Goal: Task Accomplishment & Management: Complete application form

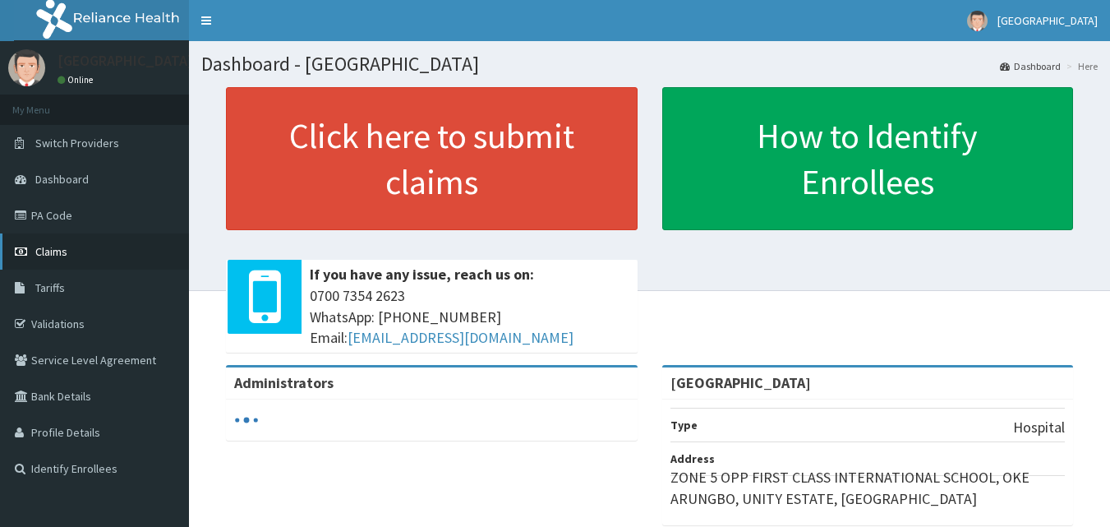
click at [62, 260] on link "Claims" at bounding box center [94, 251] width 189 height 36
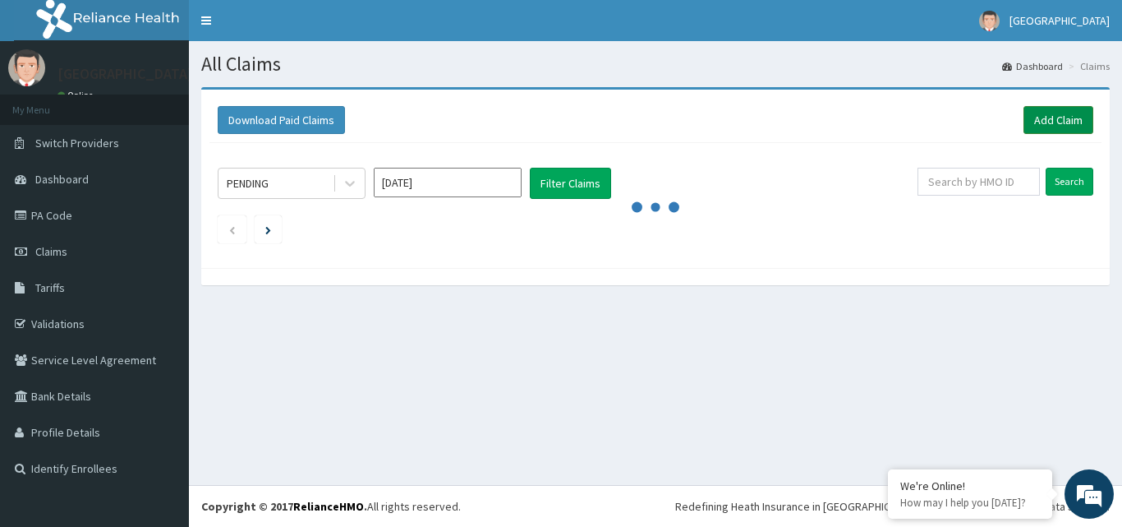
click at [1044, 118] on link "Add Claim" at bounding box center [1059, 120] width 70 height 28
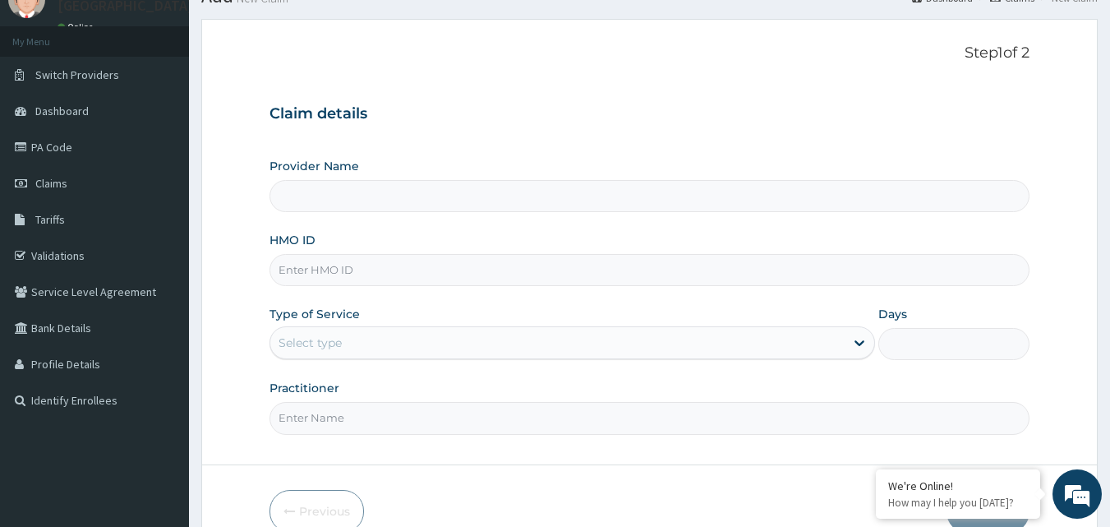
scroll to position [154, 0]
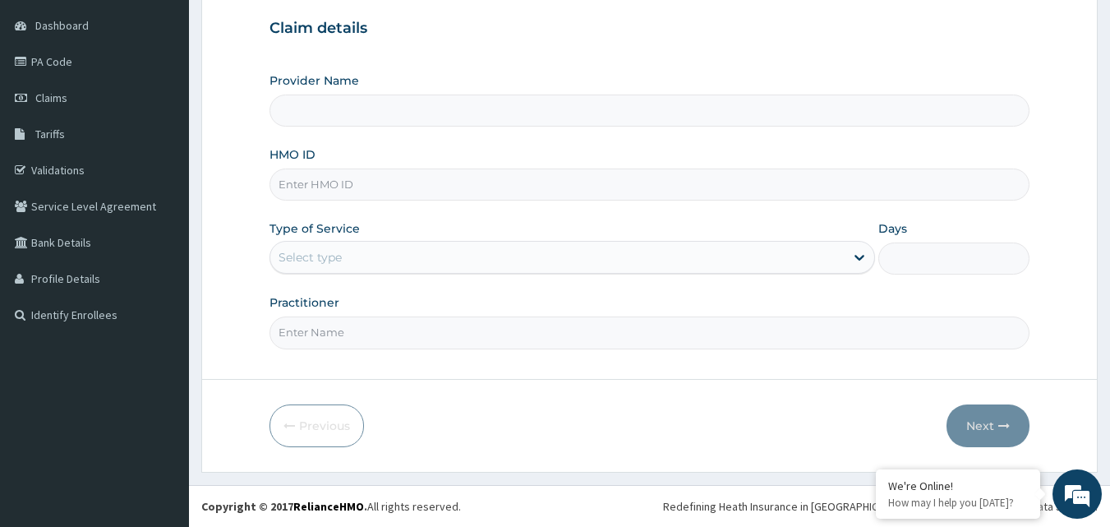
type input "[GEOGRAPHIC_DATA]"
click at [359, 184] on input "HMO ID" at bounding box center [650, 184] width 761 height 32
type input "gsv/10192/b"
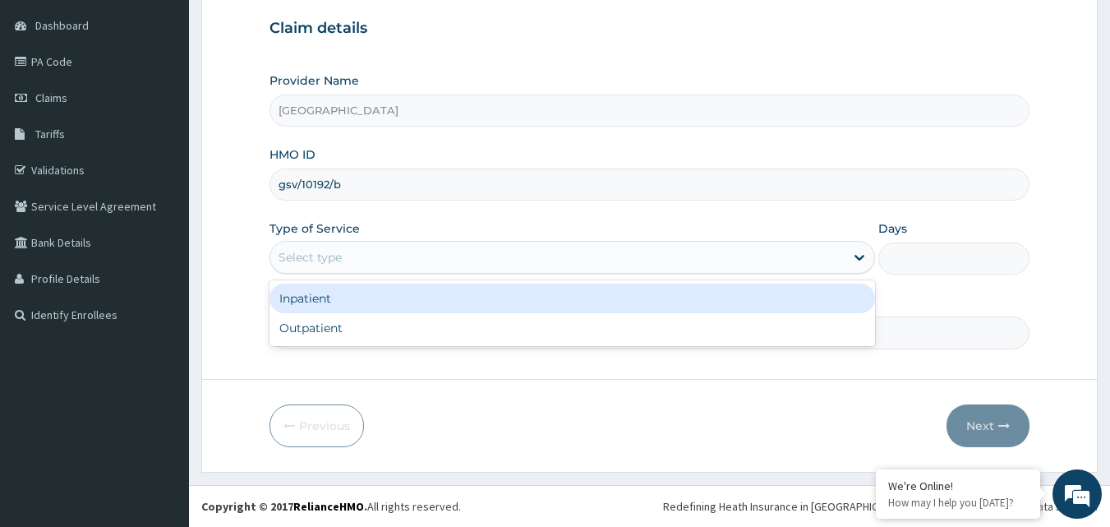
click at [332, 265] on div "Select type" at bounding box center [310, 257] width 63 height 16
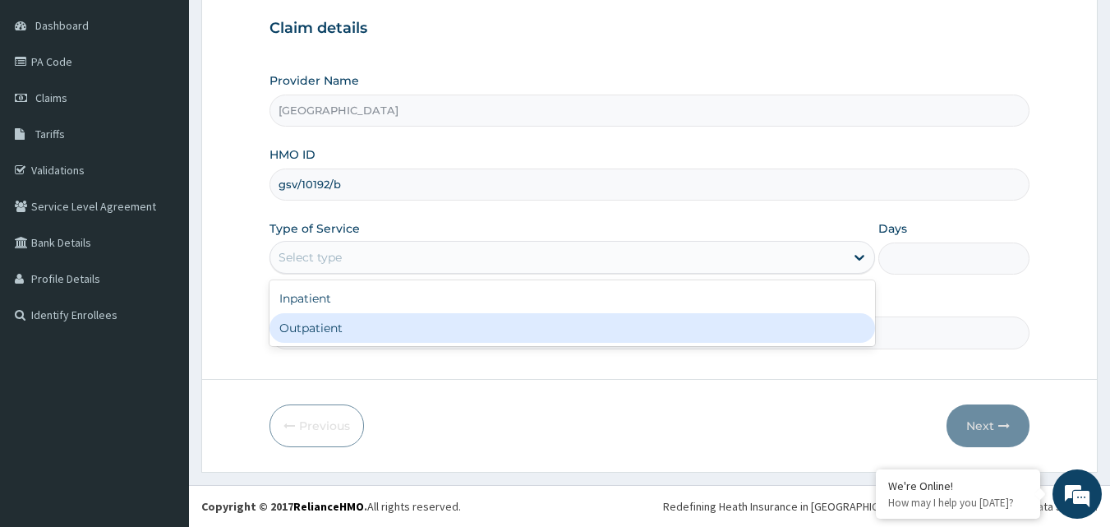
click at [339, 325] on div "Outpatient" at bounding box center [573, 328] width 606 height 30
type input "1"
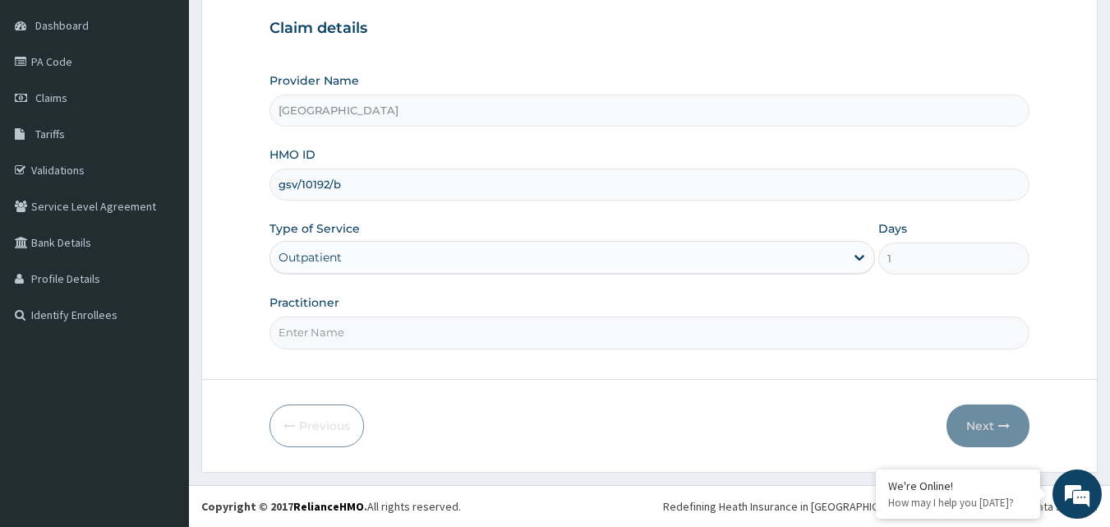
click at [339, 327] on input "Practitioner" at bounding box center [650, 332] width 761 height 32
type input "[PERSON_NAME] B A"
click at [989, 430] on button "Next" at bounding box center [988, 425] width 83 height 43
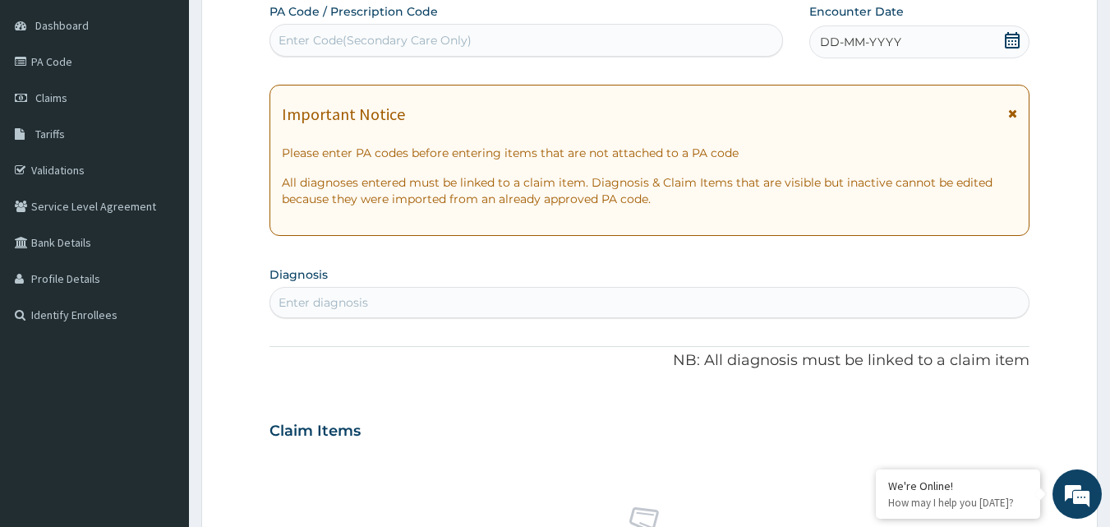
click at [1012, 43] on icon at bounding box center [1012, 40] width 16 height 16
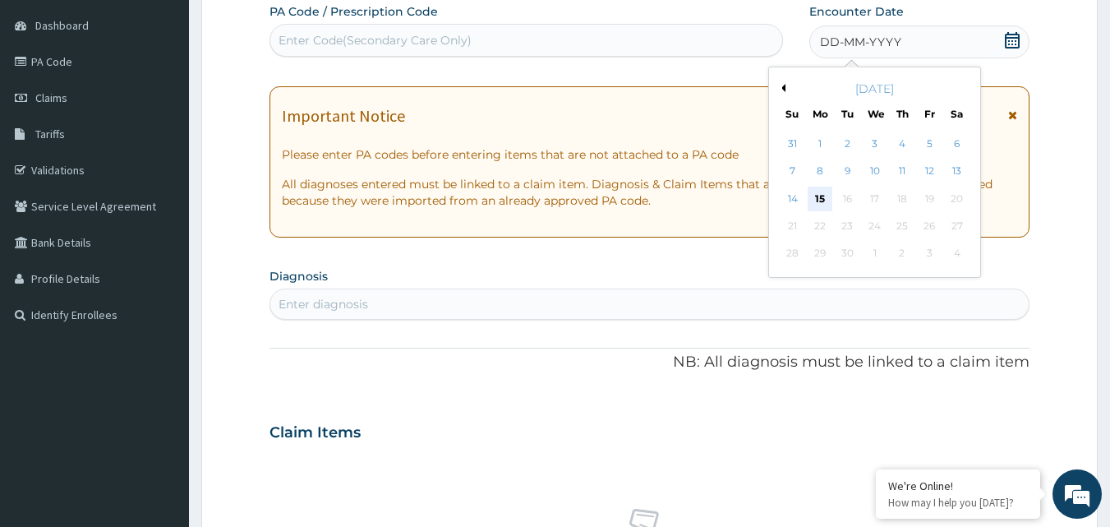
click at [820, 192] on div "15" at bounding box center [820, 199] width 25 height 25
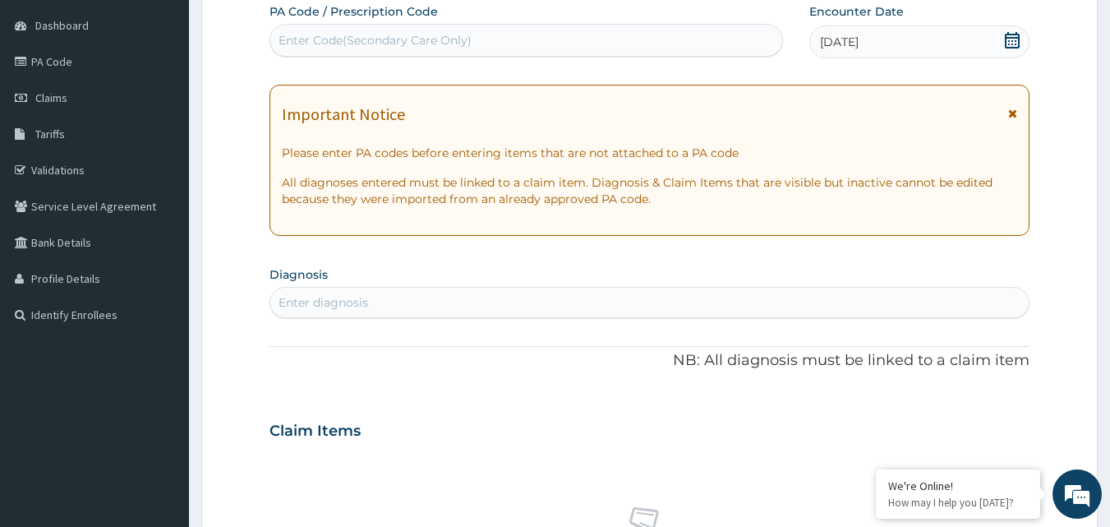
click at [520, 310] on div "Enter diagnosis" at bounding box center [649, 302] width 759 height 26
click at [454, 303] on div "Enter diagnosis" at bounding box center [649, 302] width 759 height 26
type input "[MEDICAL_DATA]"
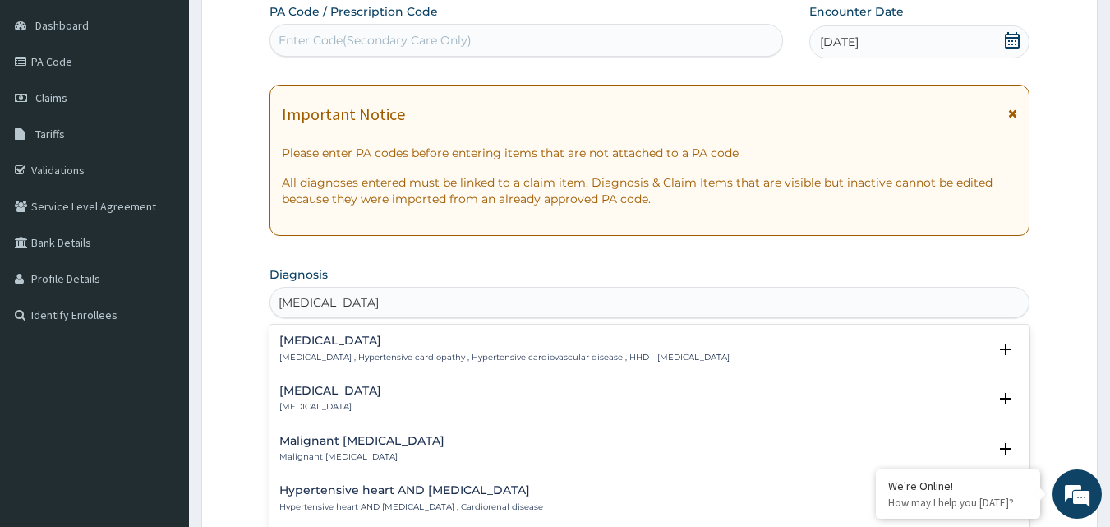
click at [515, 341] on h4 "[MEDICAL_DATA]" at bounding box center [504, 340] width 450 height 12
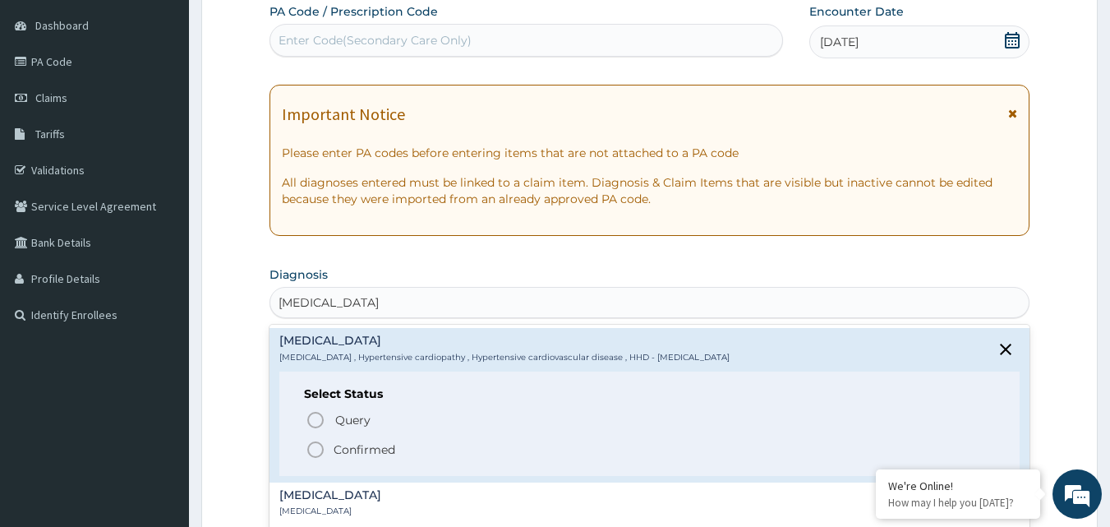
click at [321, 448] on icon "status option filled" at bounding box center [316, 450] width 20 height 20
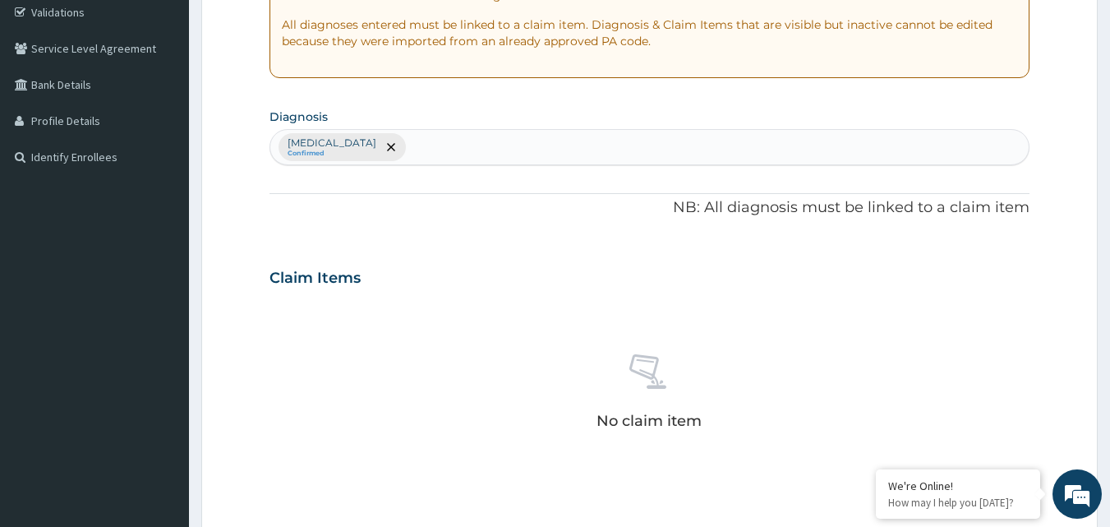
scroll to position [318, 0]
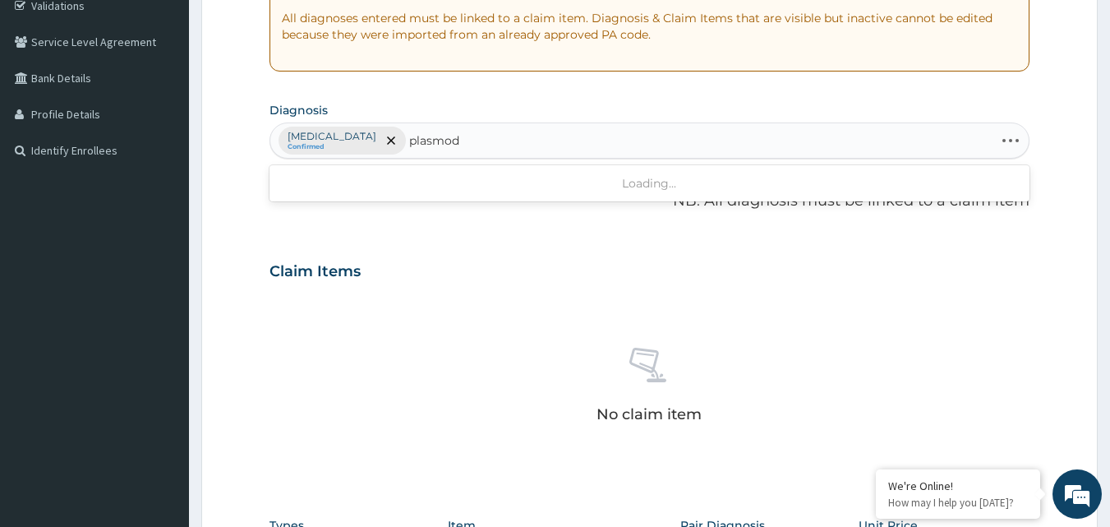
type input "plasmodi"
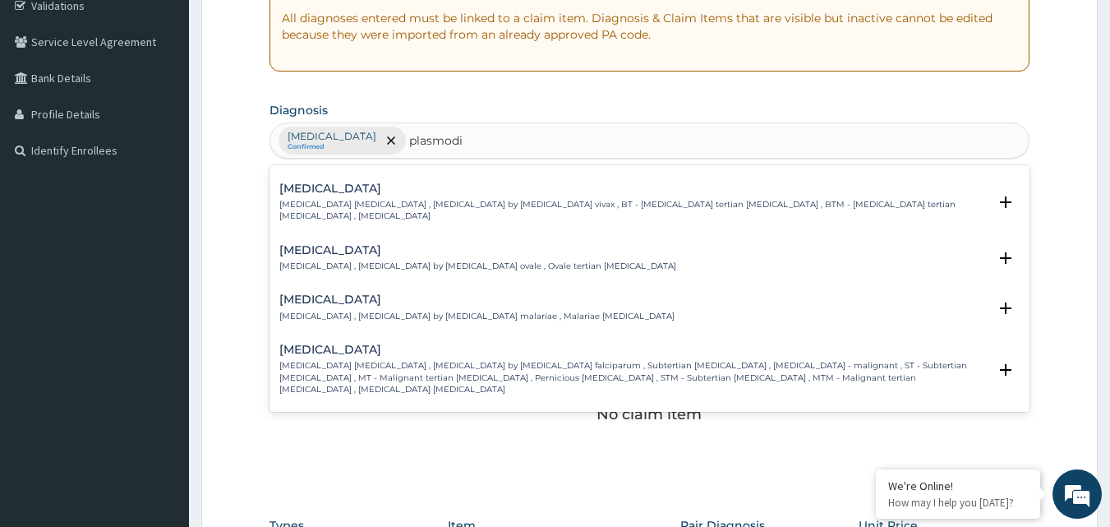
scroll to position [82, 0]
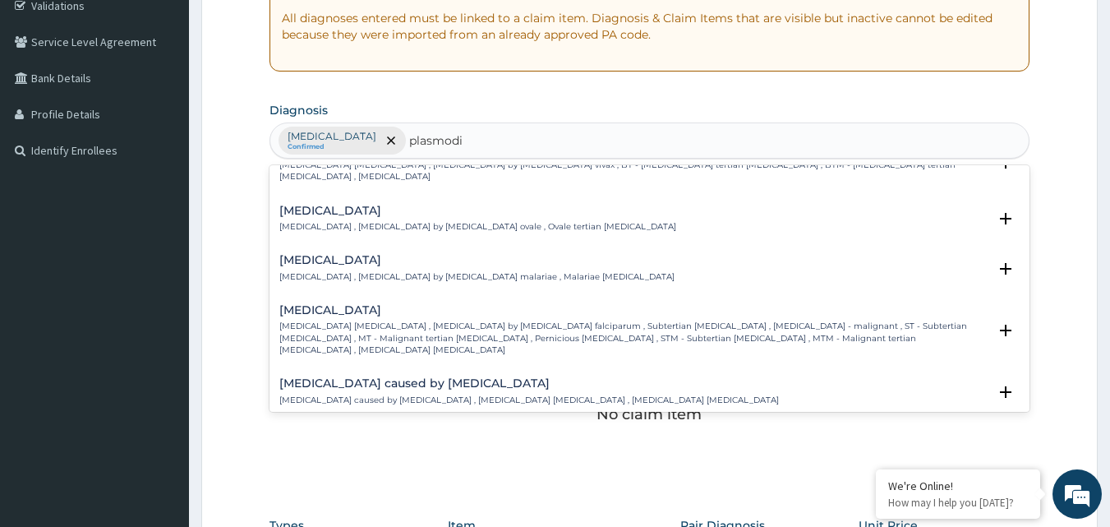
click at [658, 320] on p "[MEDICAL_DATA] [MEDICAL_DATA] , [MEDICAL_DATA] by [MEDICAL_DATA] falciparum , S…" at bounding box center [633, 337] width 709 height 35
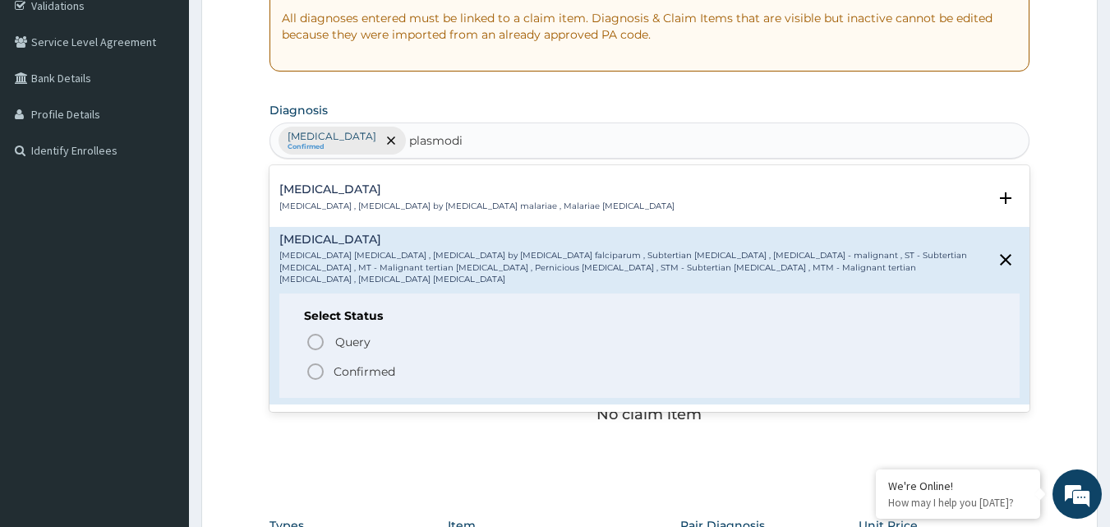
scroll to position [247, 0]
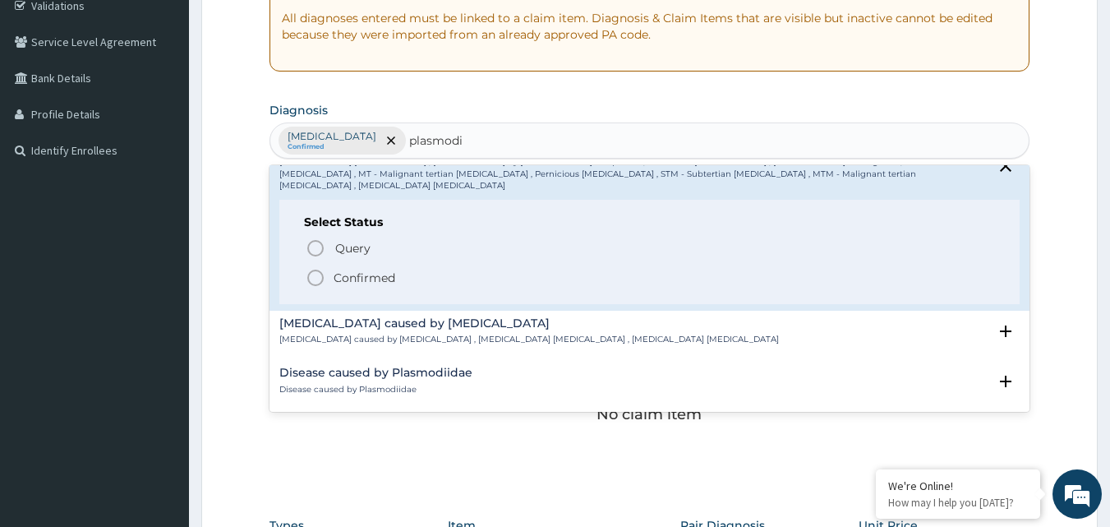
click at [310, 268] on icon "status option filled" at bounding box center [316, 278] width 20 height 20
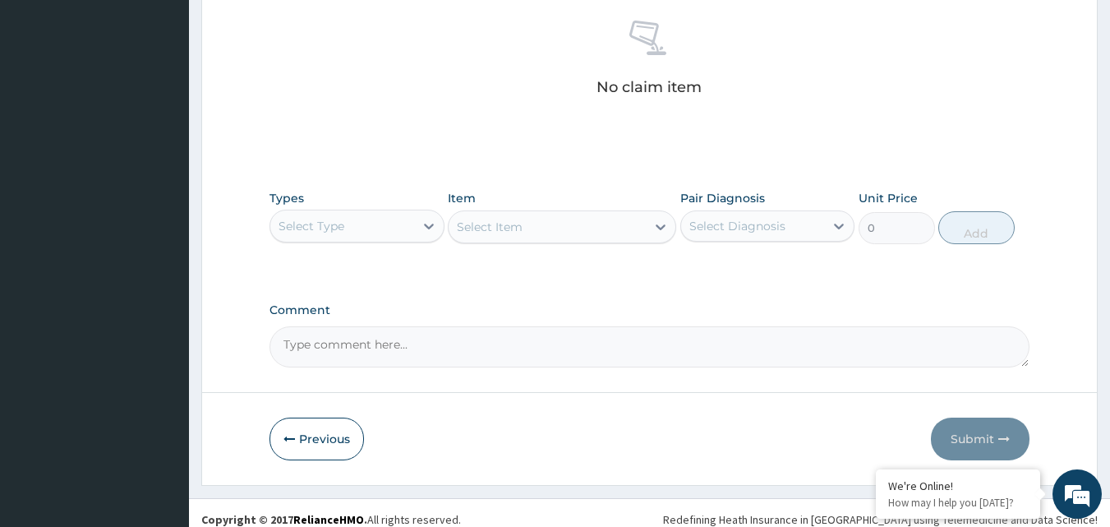
scroll to position [647, 0]
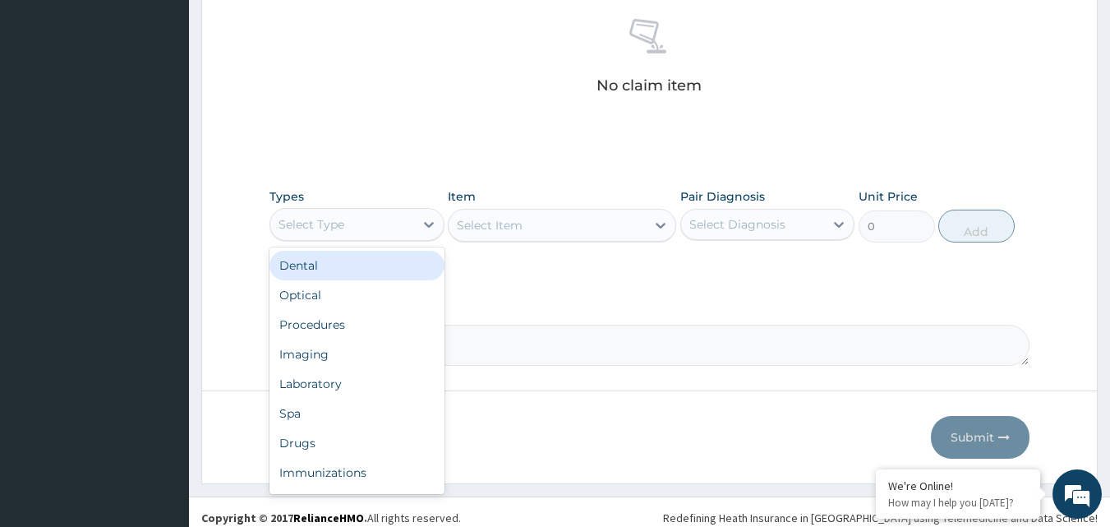
click at [387, 227] on div "Select Type" at bounding box center [342, 224] width 144 height 26
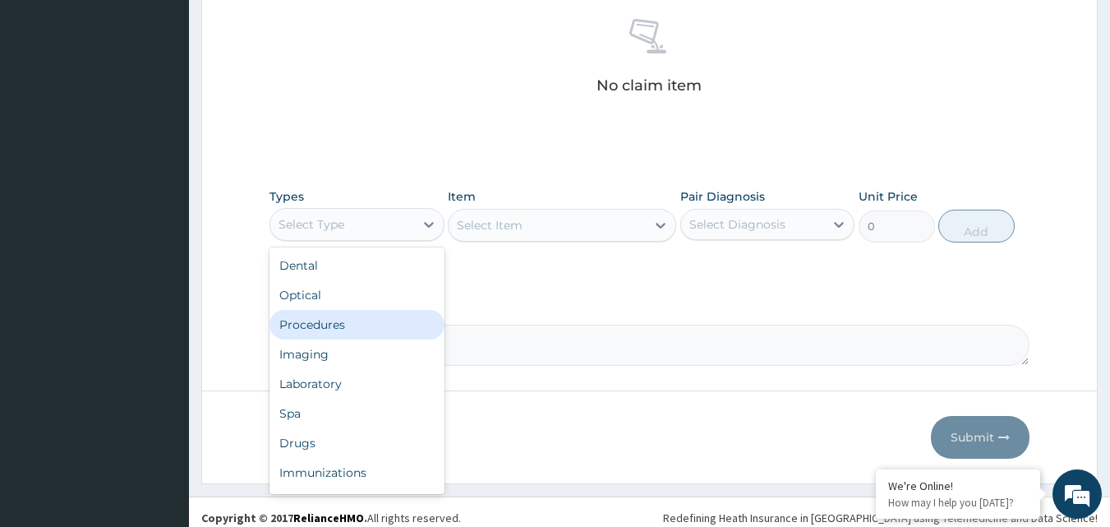
click at [349, 324] on div "Procedures" at bounding box center [357, 325] width 175 height 30
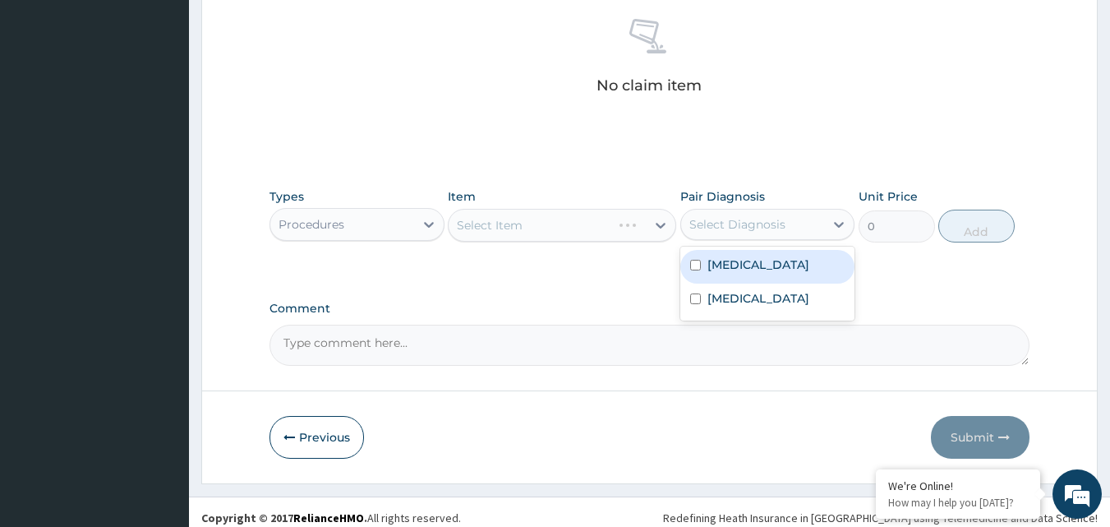
click at [735, 220] on div "Select Diagnosis" at bounding box center [737, 224] width 96 height 16
click at [719, 268] on label "[MEDICAL_DATA]" at bounding box center [758, 264] width 102 height 16
checkbox input "true"
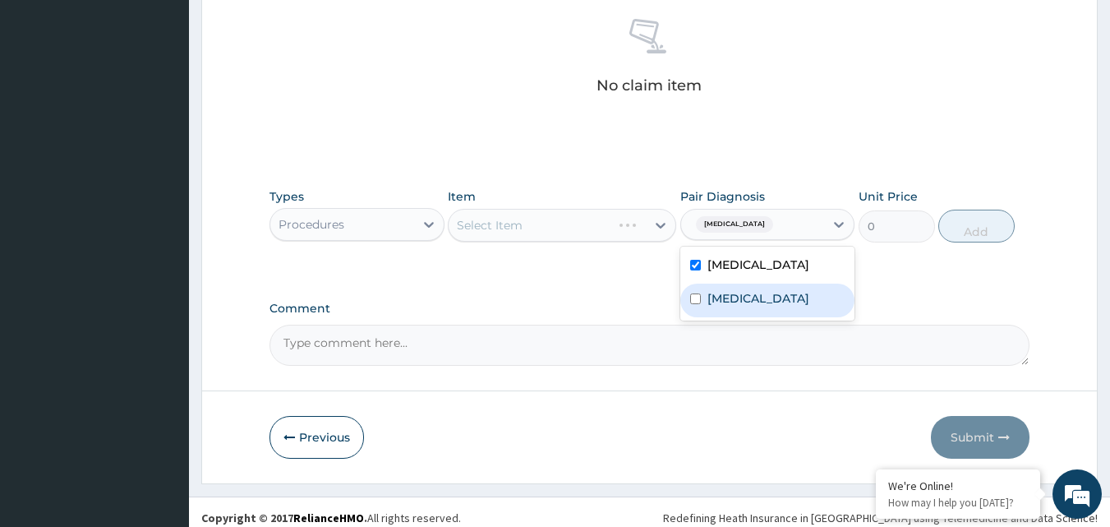
click at [727, 306] on label "[MEDICAL_DATA]" at bounding box center [758, 298] width 102 height 16
checkbox input "true"
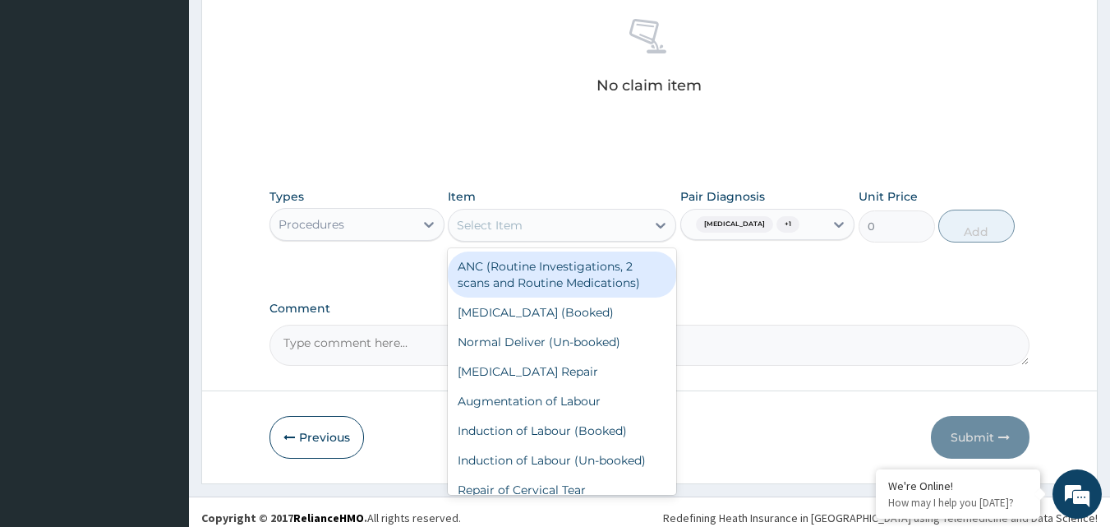
click at [635, 232] on div "Select Item" at bounding box center [547, 225] width 197 height 26
type input "co"
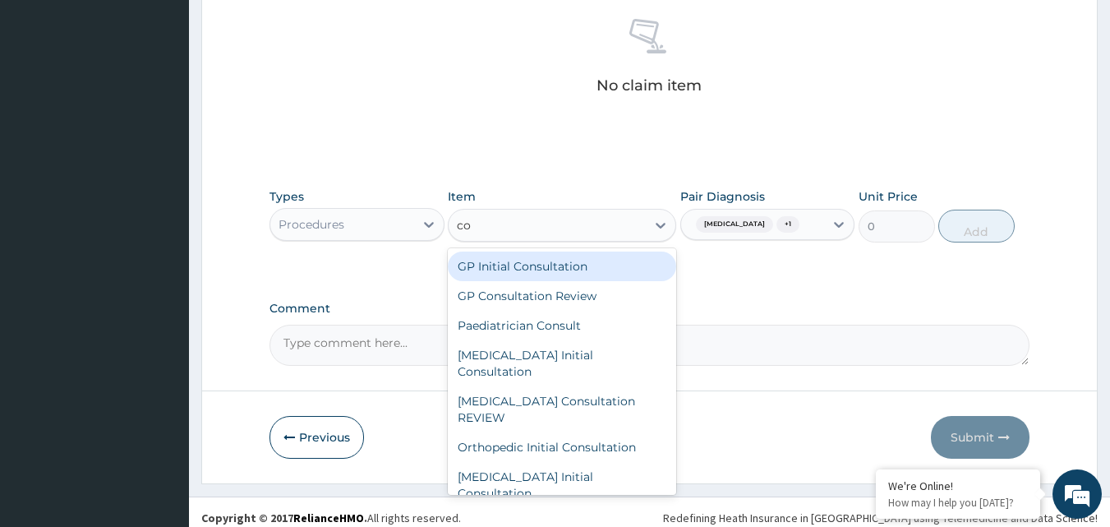
click at [573, 274] on div "GP Initial Consultation" at bounding box center [562, 266] width 228 height 30
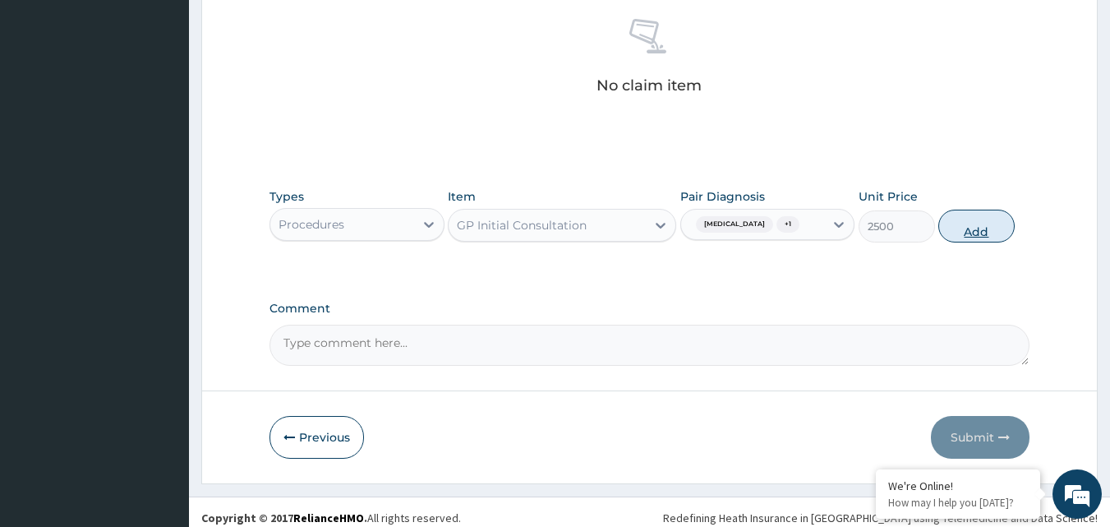
click at [999, 239] on button "Add" at bounding box center [976, 226] width 76 height 33
type input "0"
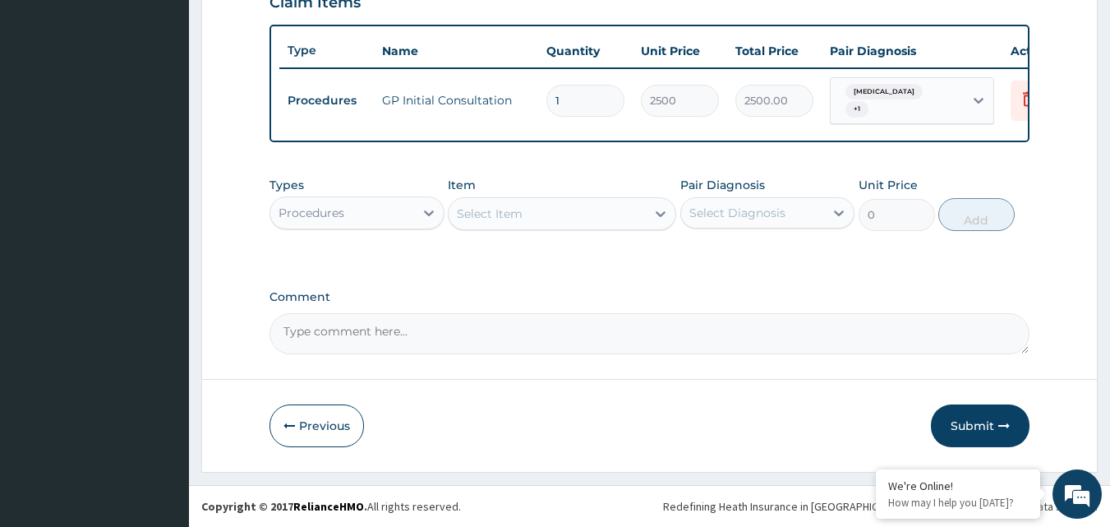
scroll to position [599, 0]
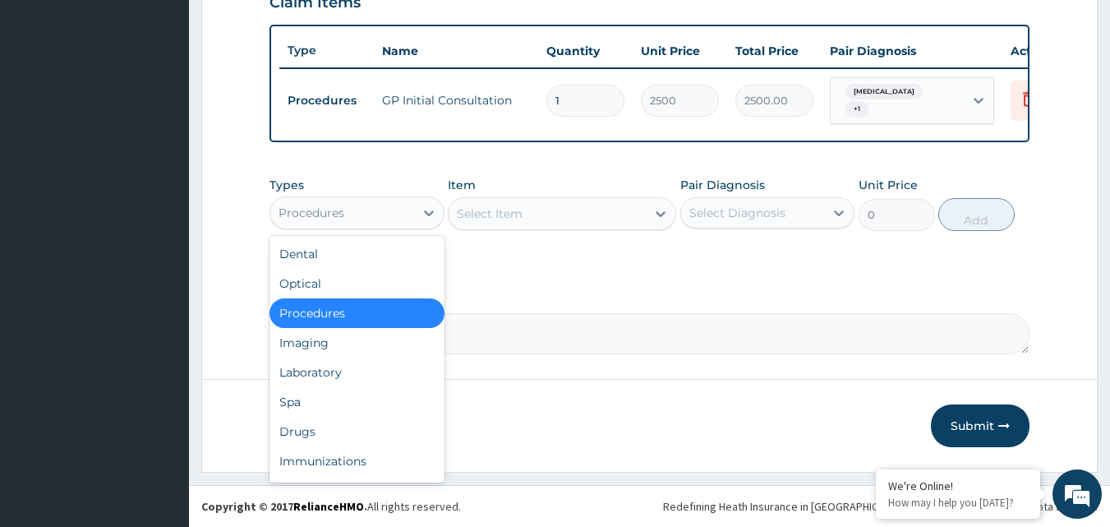
click at [324, 212] on div "Procedures" at bounding box center [312, 213] width 66 height 16
click at [302, 362] on div "Dental Optical Procedures Imaging Laboratory Spa Drugs Immunizations Others Gym" at bounding box center [357, 359] width 175 height 247
click at [302, 363] on div "Laboratory" at bounding box center [357, 372] width 175 height 30
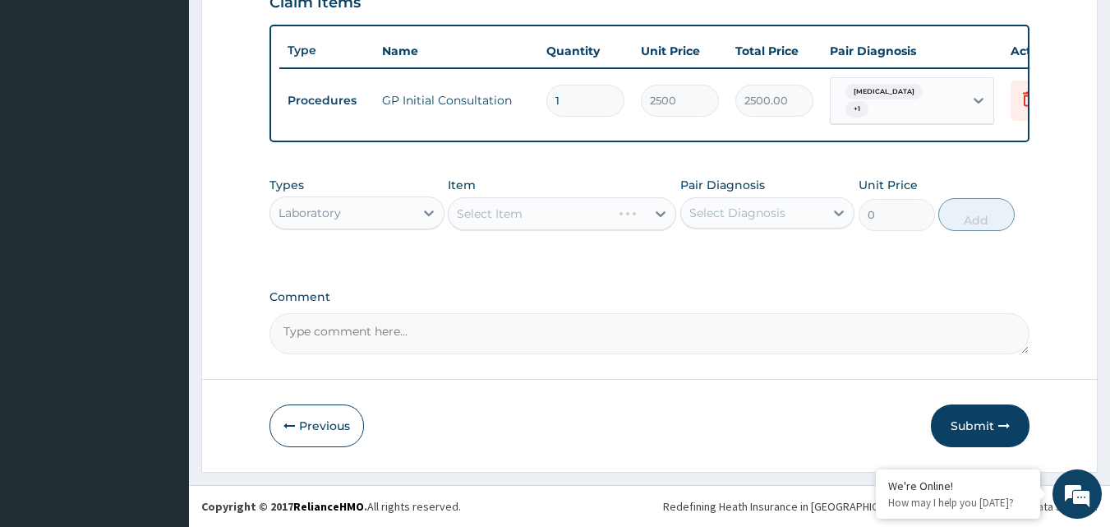
click at [518, 205] on div "Select Item" at bounding box center [562, 213] width 228 height 33
click at [790, 213] on div "Select Diagnosis" at bounding box center [753, 213] width 144 height 26
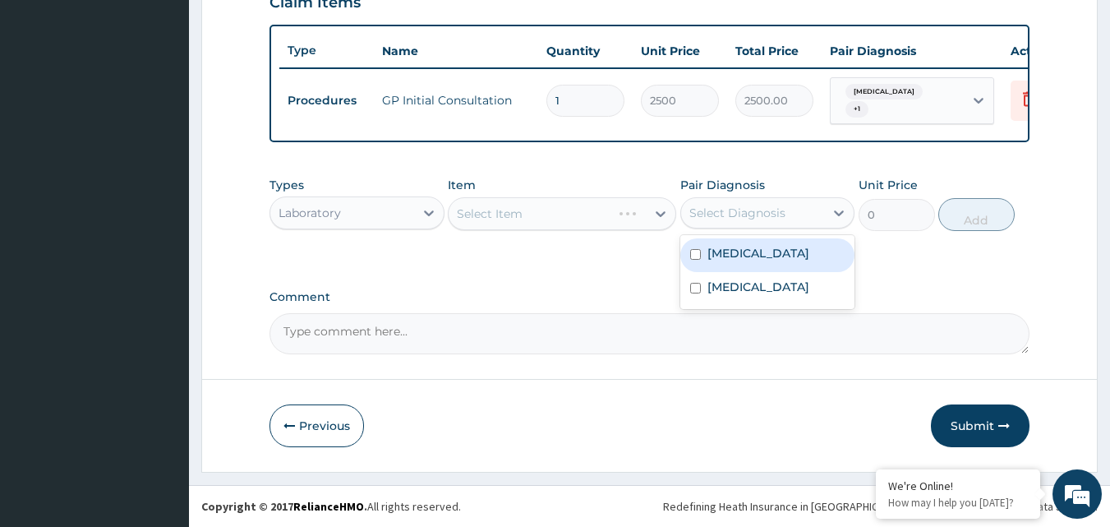
click at [764, 261] on label "[MEDICAL_DATA]" at bounding box center [758, 253] width 102 height 16
checkbox input "true"
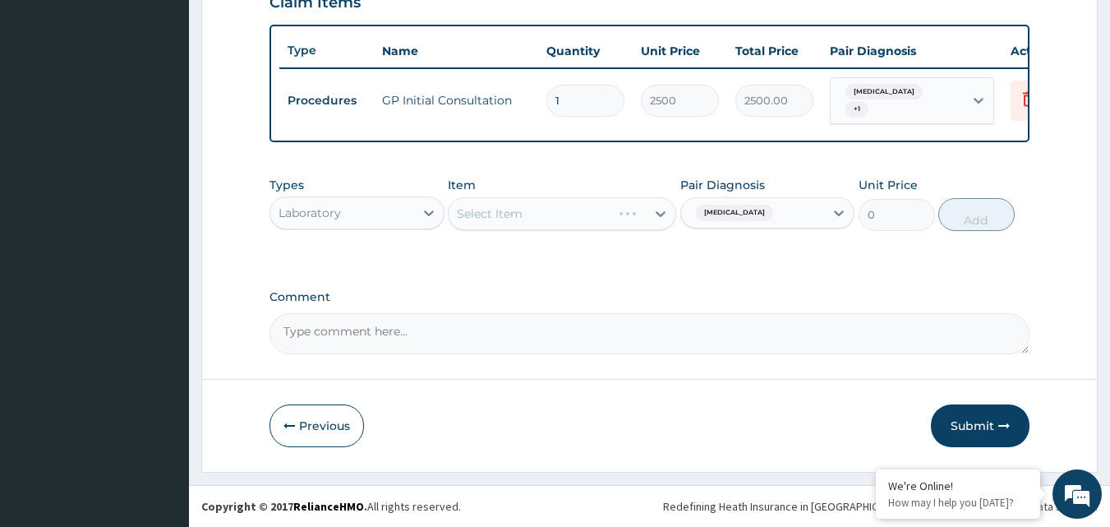
click at [532, 211] on div "Select Item" at bounding box center [562, 213] width 228 height 33
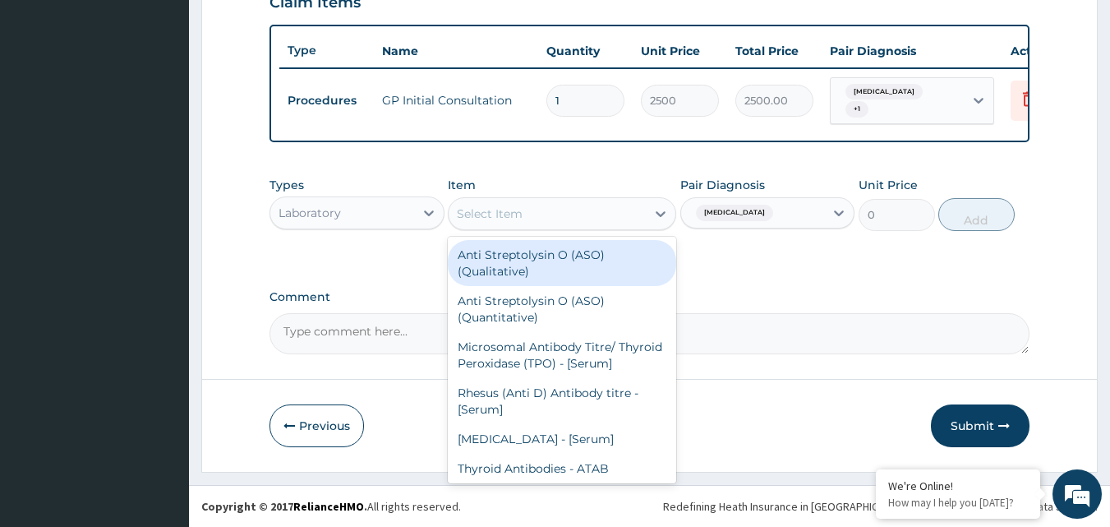
click at [532, 212] on div "Select Item" at bounding box center [547, 213] width 197 height 26
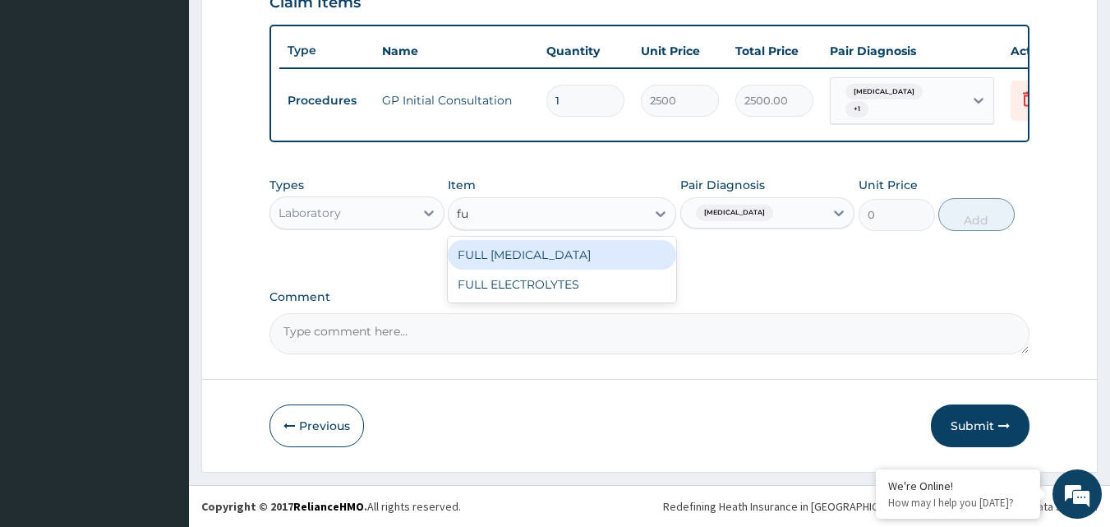
type input "f"
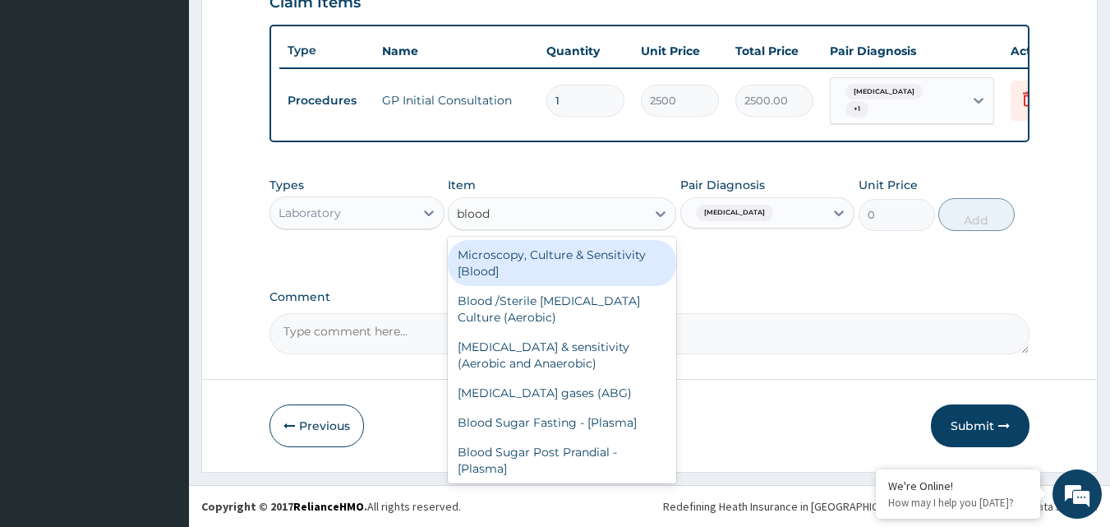
type input "blood c"
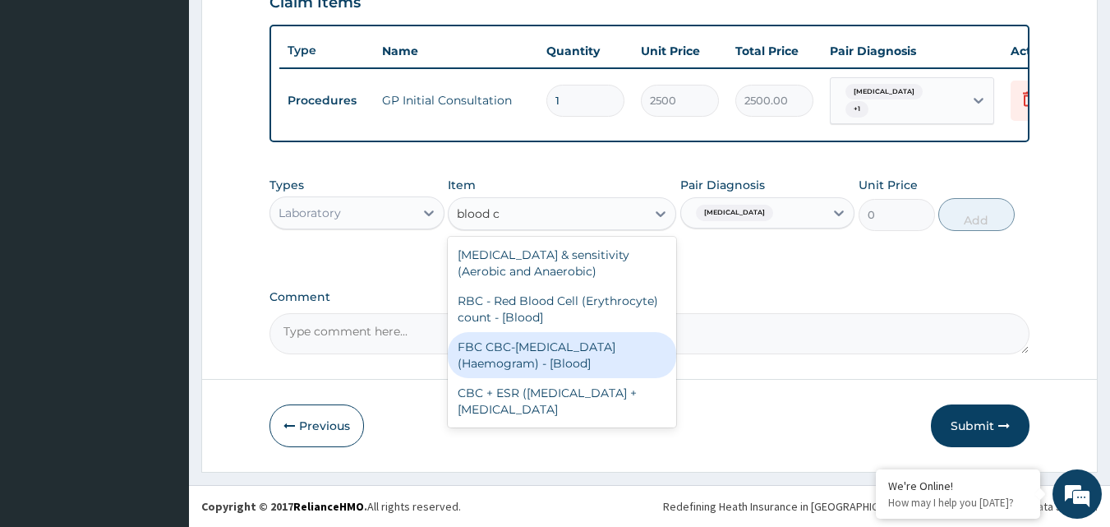
click at [552, 358] on div "FBC CBC-[MEDICAL_DATA] (Haemogram) - [Blood]" at bounding box center [562, 355] width 228 height 46
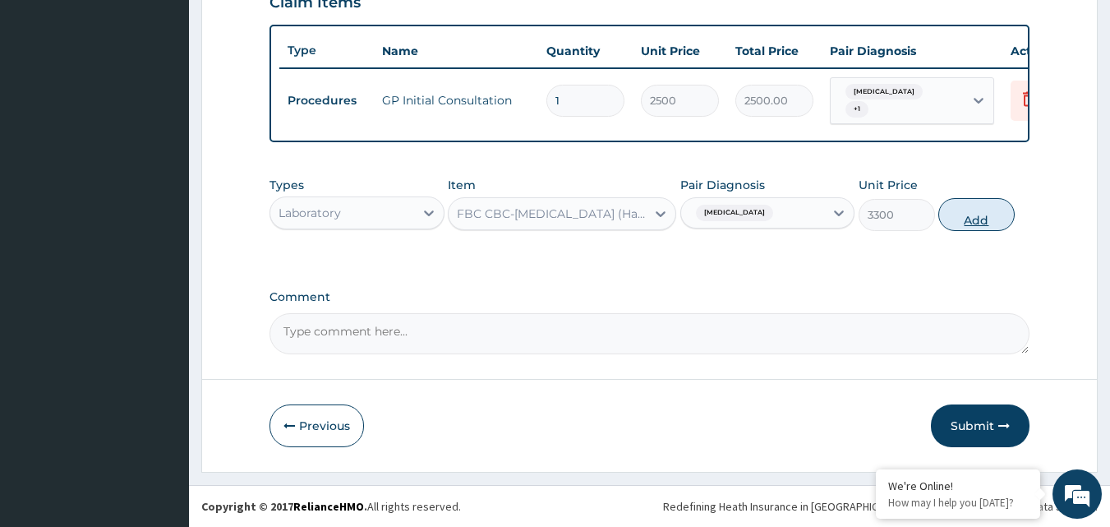
click at [966, 222] on button "Add" at bounding box center [976, 214] width 76 height 33
type input "0"
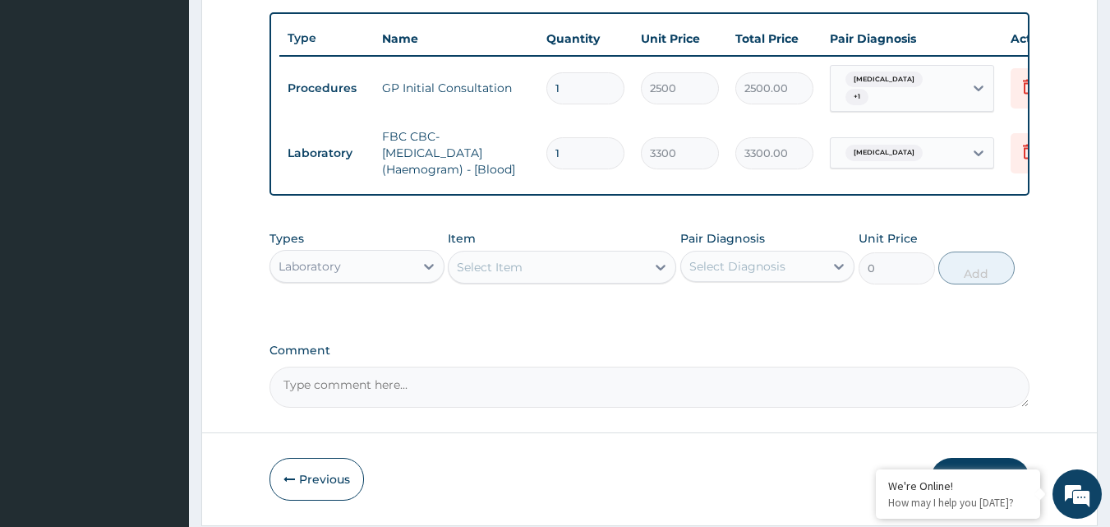
click at [350, 275] on div "Laboratory" at bounding box center [342, 266] width 144 height 26
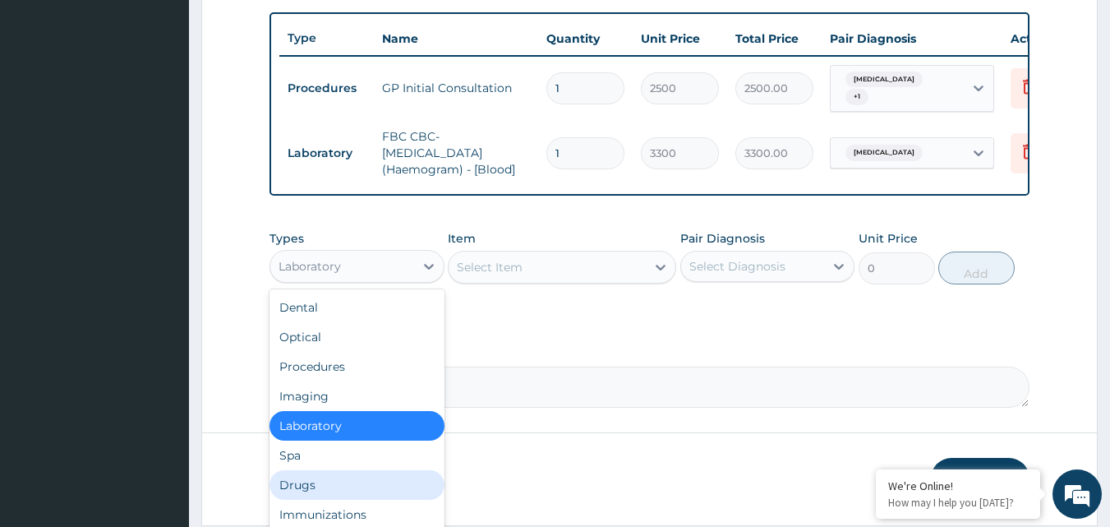
click at [316, 495] on div "Drugs" at bounding box center [357, 485] width 175 height 30
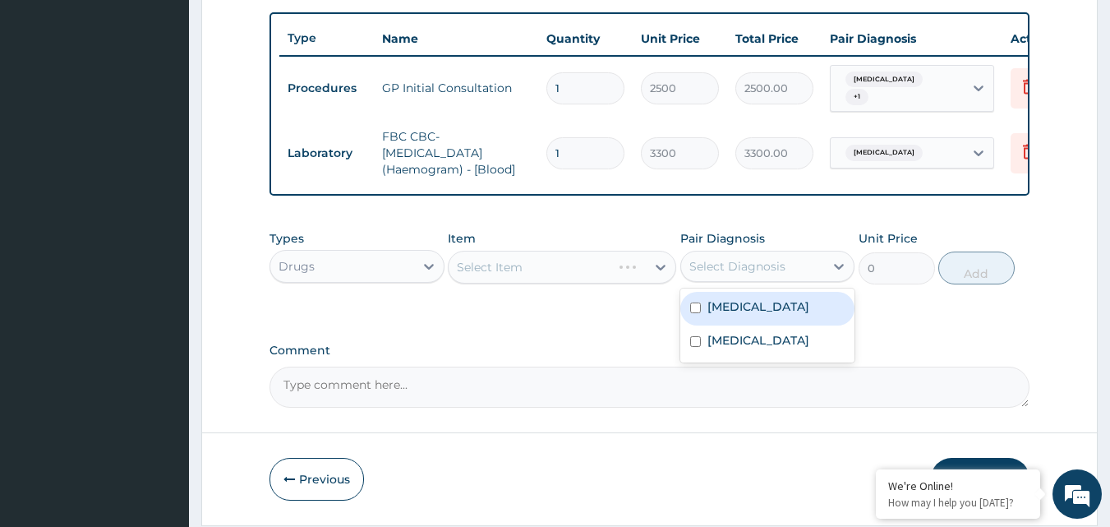
click at [700, 274] on div "Select Diagnosis" at bounding box center [737, 266] width 96 height 16
drag, startPoint x: 698, startPoint y: 323, endPoint x: 702, endPoint y: 349, distance: 26.5
click at [698, 325] on div "[MEDICAL_DATA]" at bounding box center [767, 309] width 175 height 34
checkbox input "true"
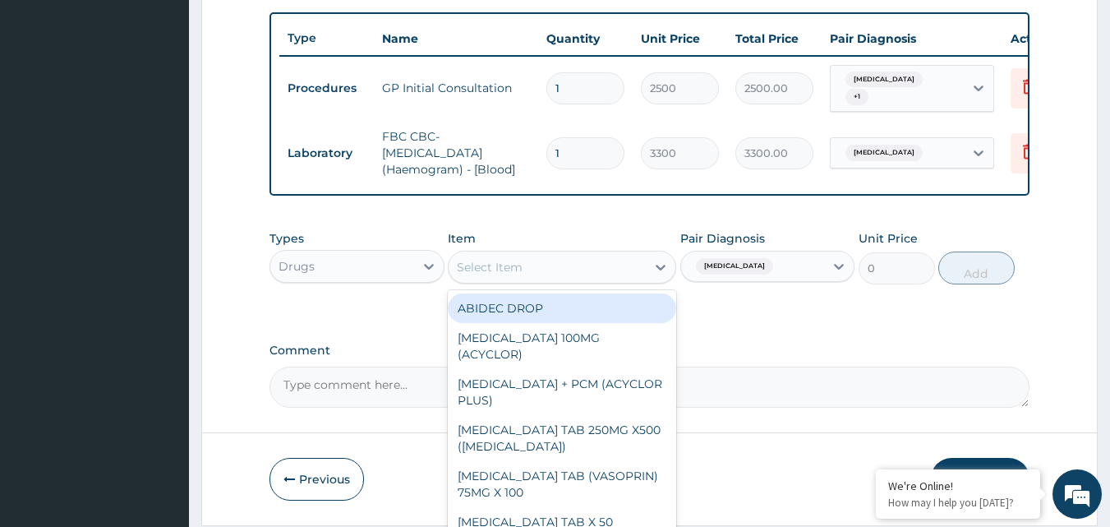
click at [538, 274] on div "Select Item" at bounding box center [547, 267] width 197 height 26
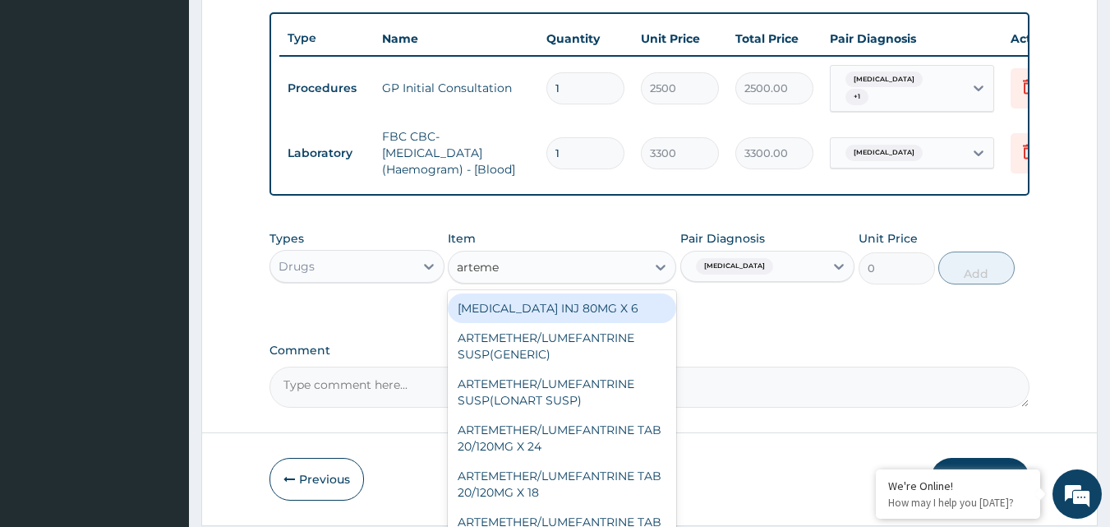
type input "artemet"
click at [565, 322] on div "[MEDICAL_DATA] INJ 80MG X 6" at bounding box center [562, 308] width 228 height 30
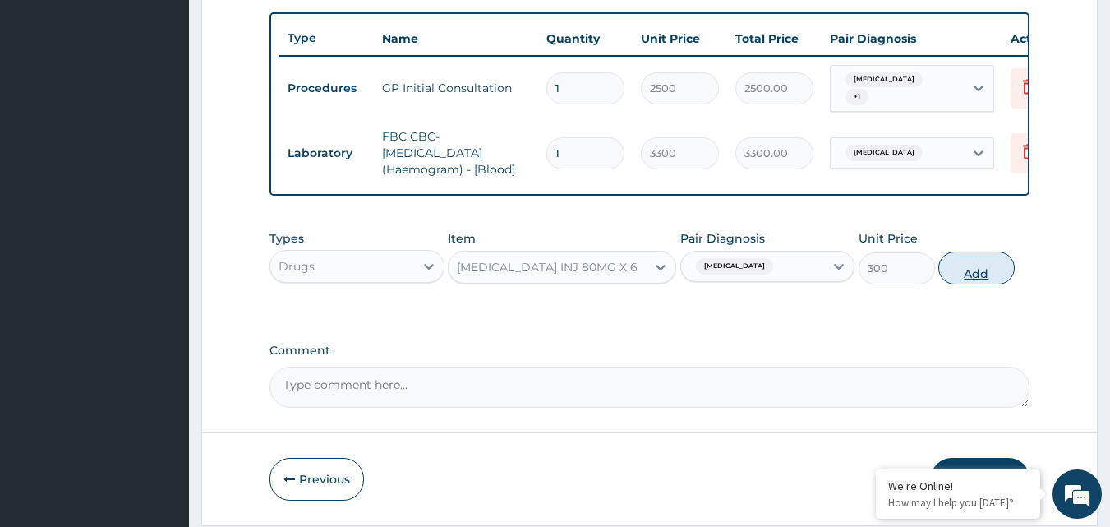
click at [970, 284] on button "Add" at bounding box center [976, 267] width 76 height 33
type input "0"
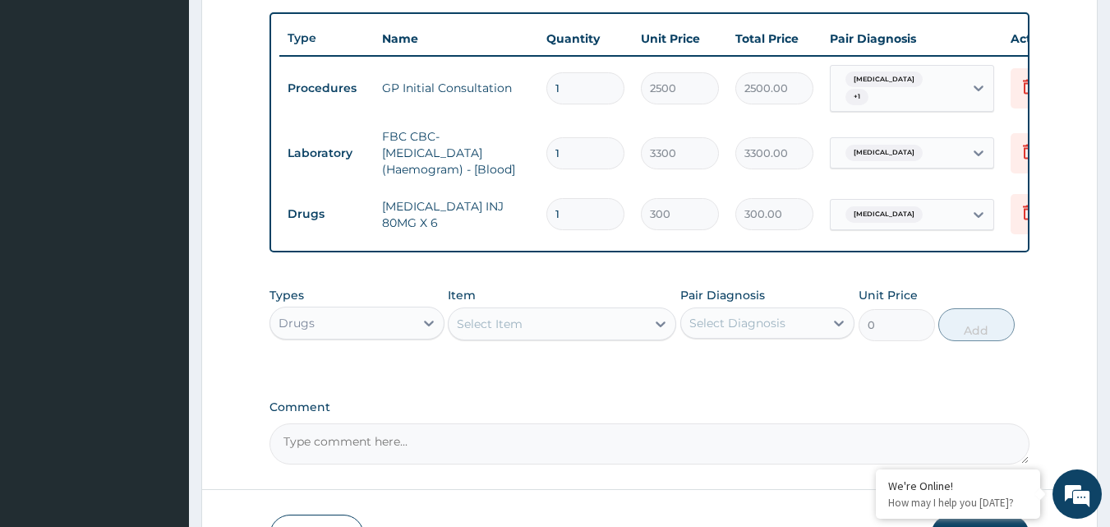
type input "0.00"
type input "6"
type input "1800.00"
type input "6"
click at [565, 334] on div "Select Item" at bounding box center [547, 324] width 197 height 26
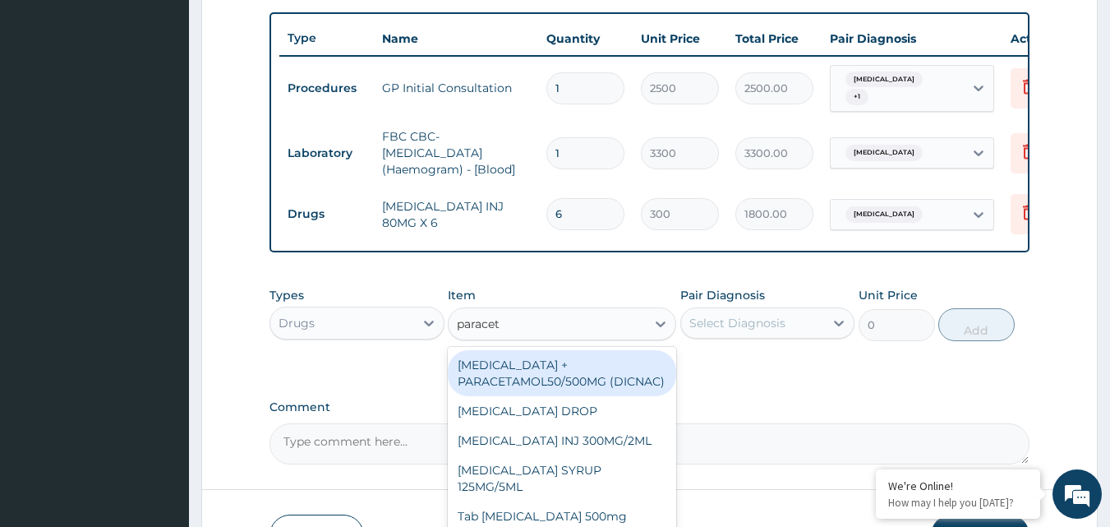
type input "paraceta"
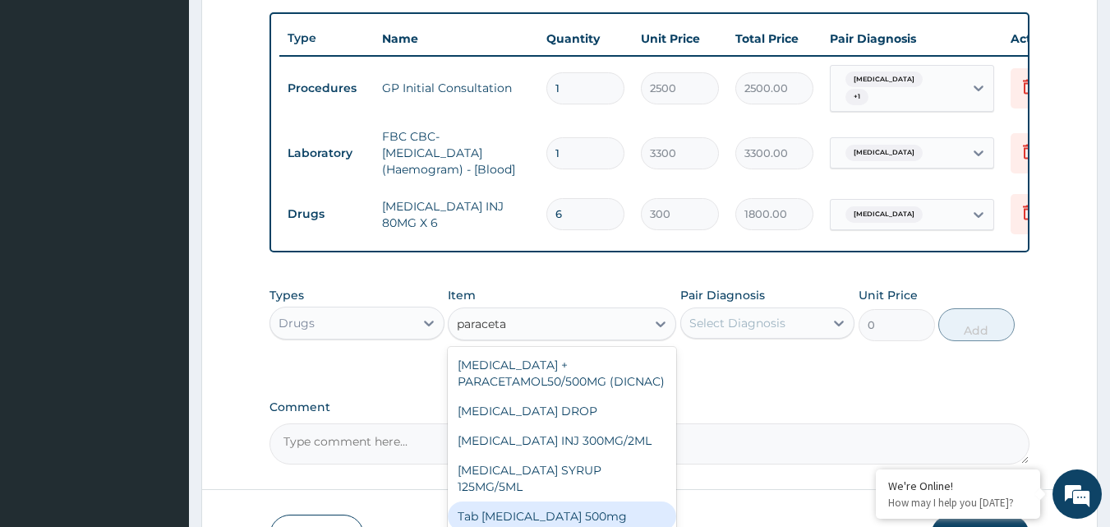
click at [578, 512] on div "Tab [MEDICAL_DATA] 500mg" at bounding box center [562, 516] width 228 height 30
type input "40"
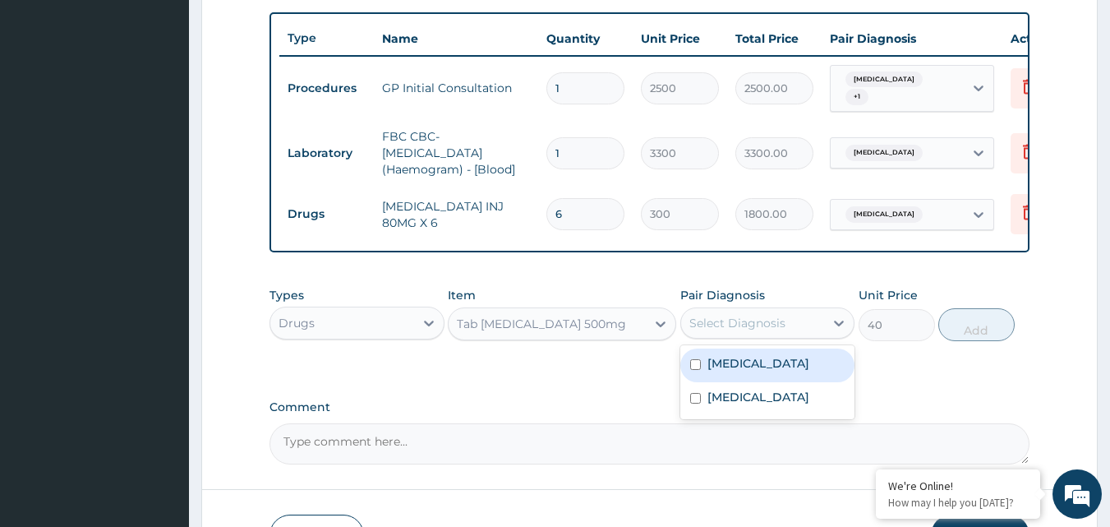
click at [740, 331] on div "Select Diagnosis" at bounding box center [737, 323] width 96 height 16
click at [735, 371] on label "[MEDICAL_DATA]" at bounding box center [758, 363] width 102 height 16
checkbox input "true"
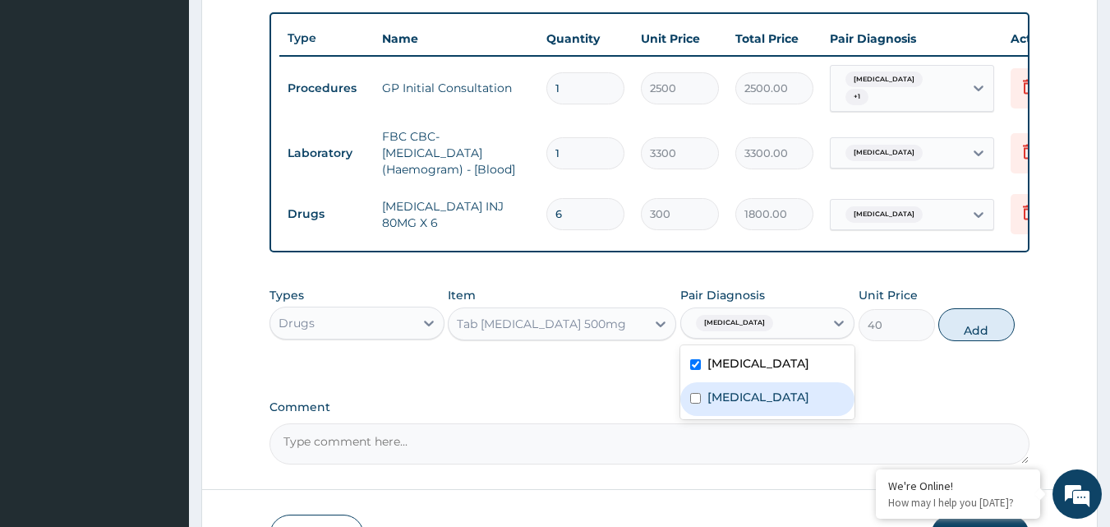
click at [744, 416] on div "[MEDICAL_DATA]" at bounding box center [767, 399] width 175 height 34
checkbox input "true"
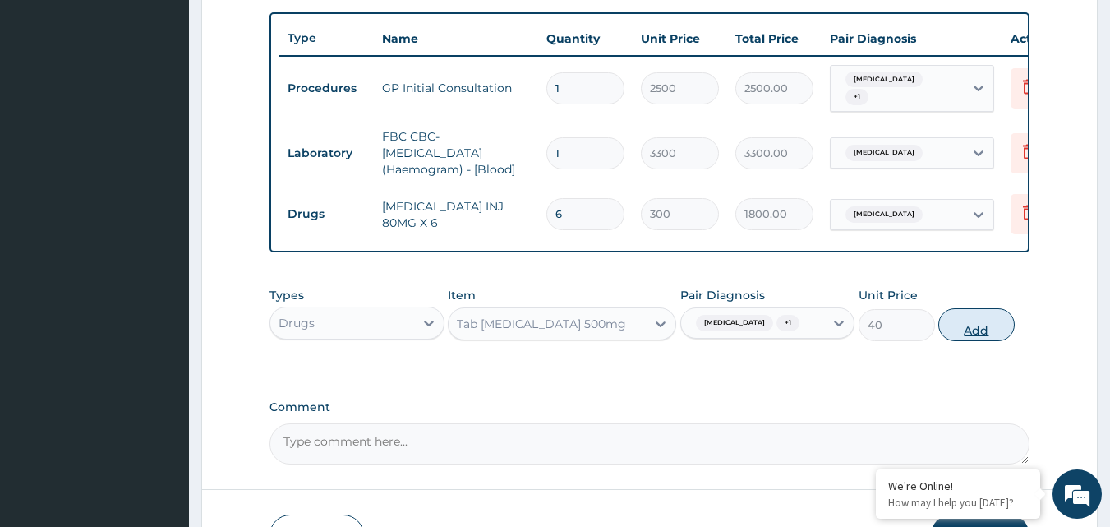
click at [966, 341] on button "Add" at bounding box center [976, 324] width 76 height 33
type input "0"
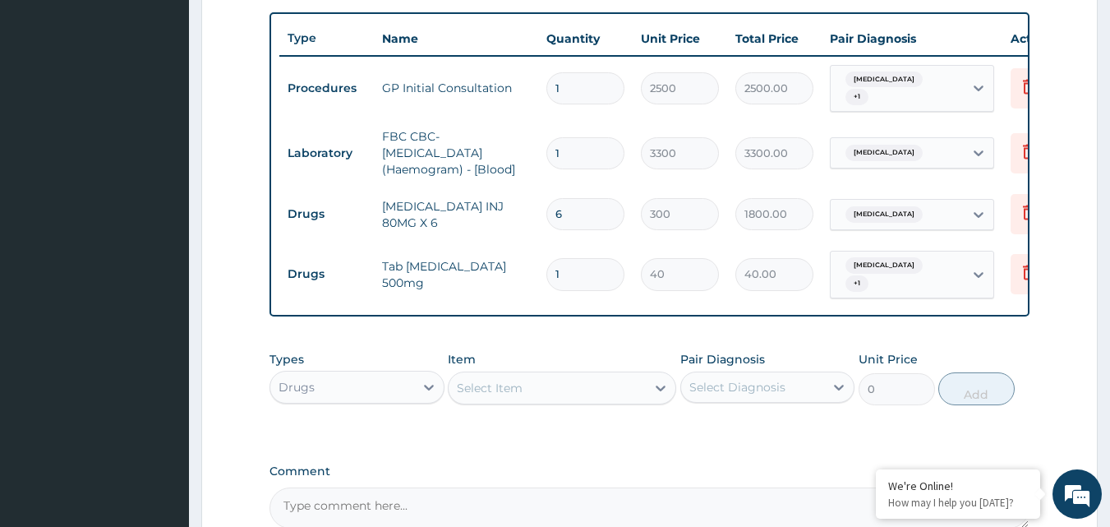
click at [594, 275] on input "1" at bounding box center [585, 274] width 78 height 32
type input "0.00"
type input "3"
type input "120.00"
type input "30"
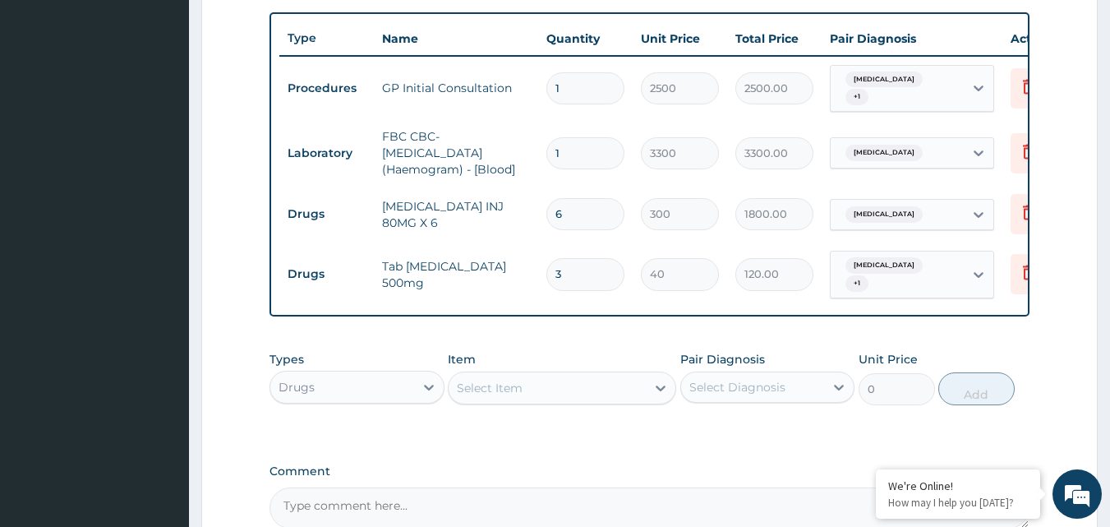
type input "1200.00"
type input "30"
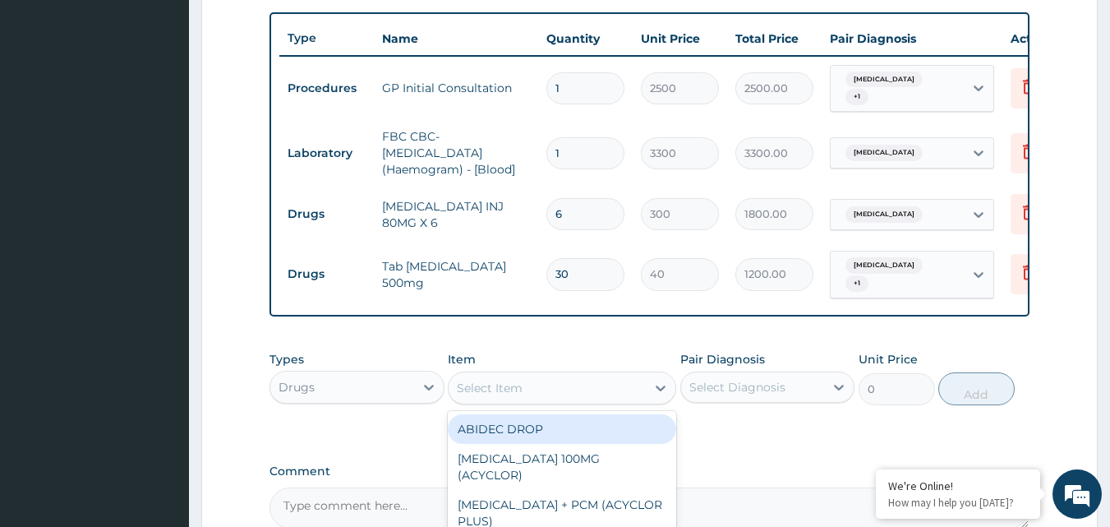
click at [522, 396] on div "Select Item" at bounding box center [490, 388] width 66 height 16
type input "arteme"
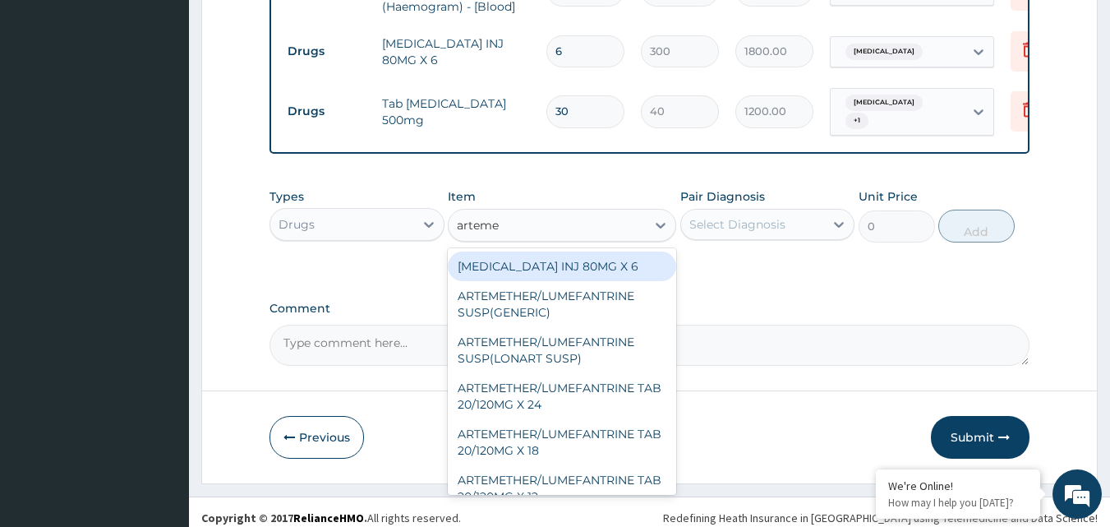
scroll to position [763, 0]
click at [475, 279] on div "[MEDICAL_DATA] INJ 80MG X 6" at bounding box center [562, 265] width 228 height 30
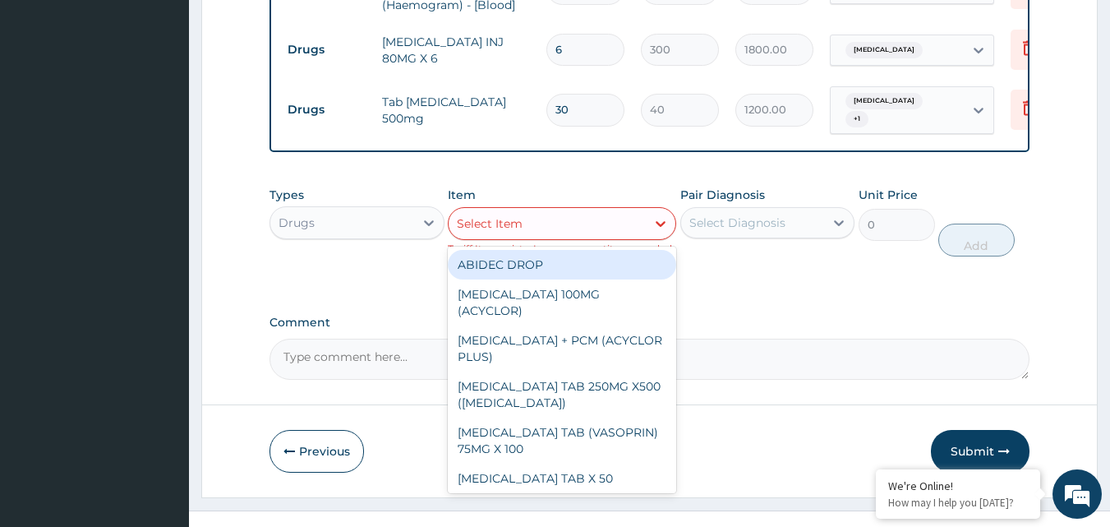
click at [588, 232] on div "Select Item" at bounding box center [547, 223] width 197 height 26
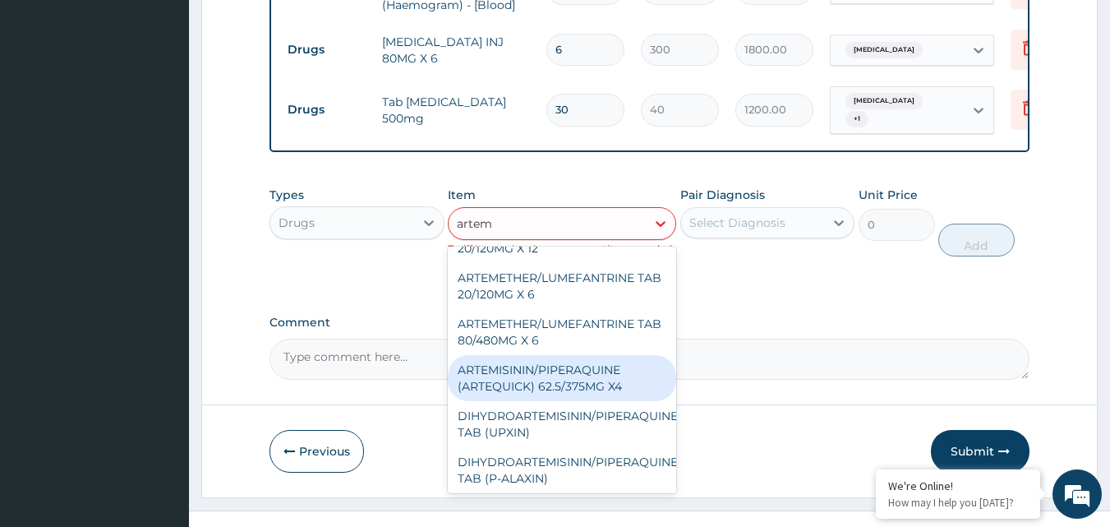
scroll to position [262, 0]
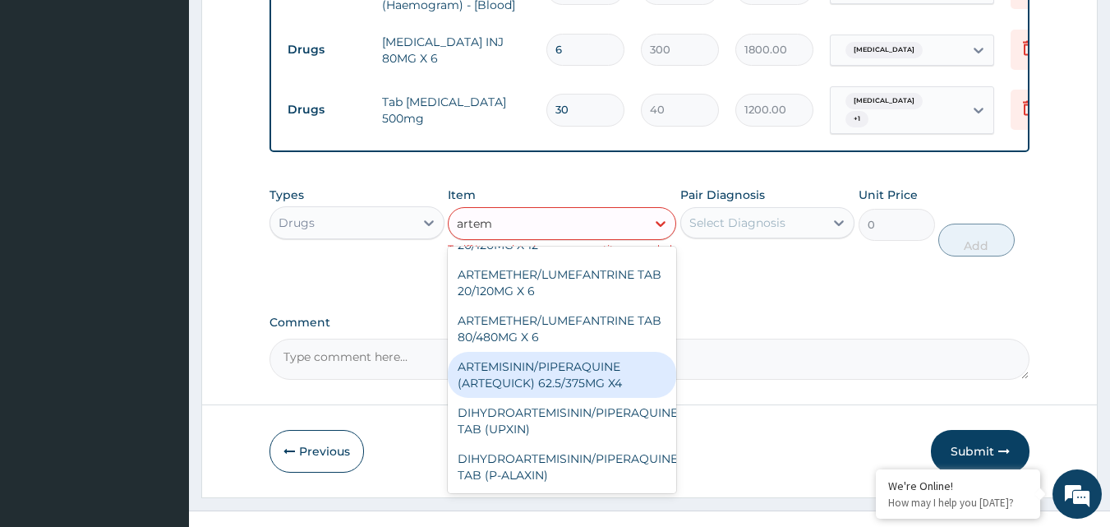
type input "arte"
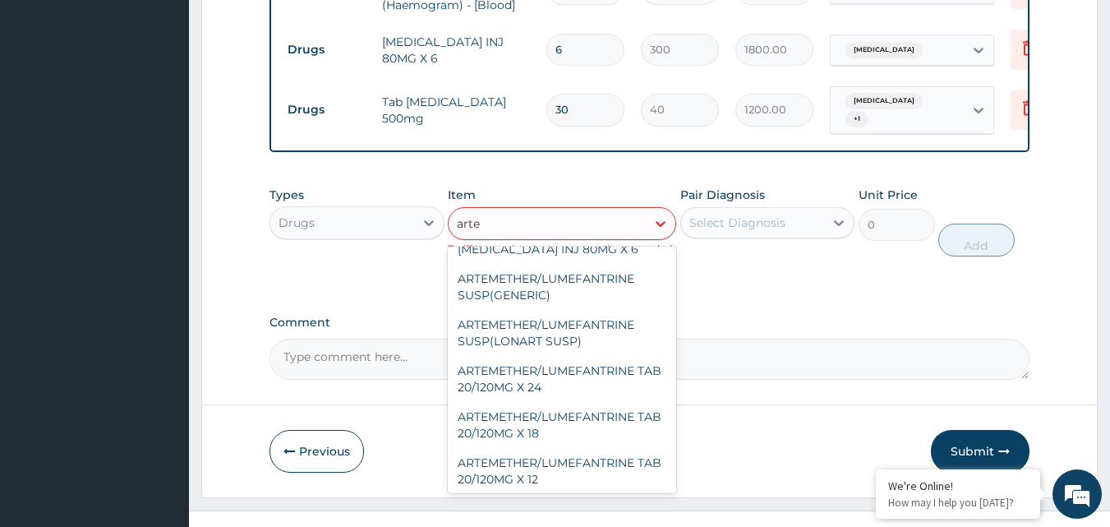
scroll to position [0, 0]
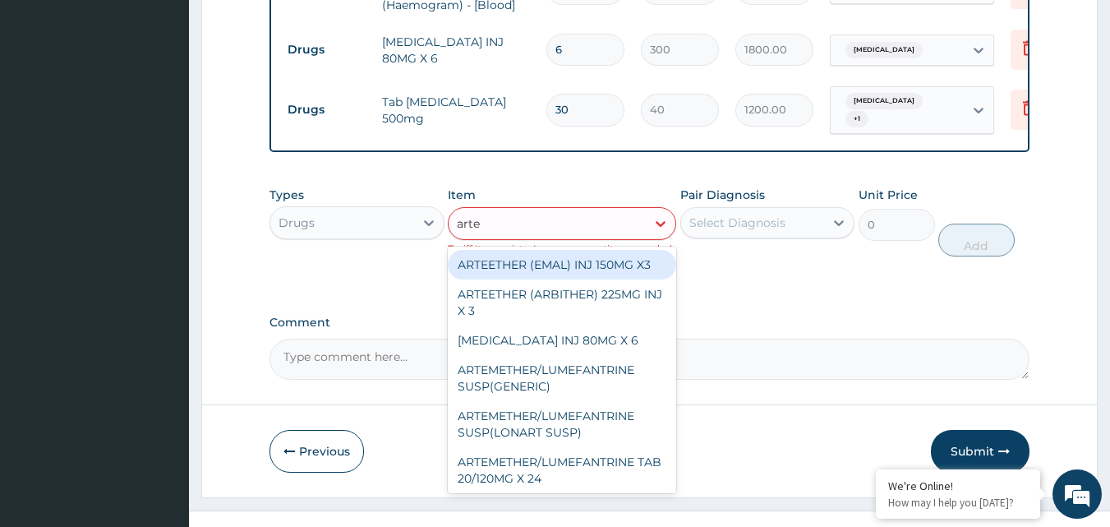
click at [537, 270] on div "ARTEETHER (EMAL) INJ 150MG X3" at bounding box center [562, 265] width 228 height 30
type input "1500"
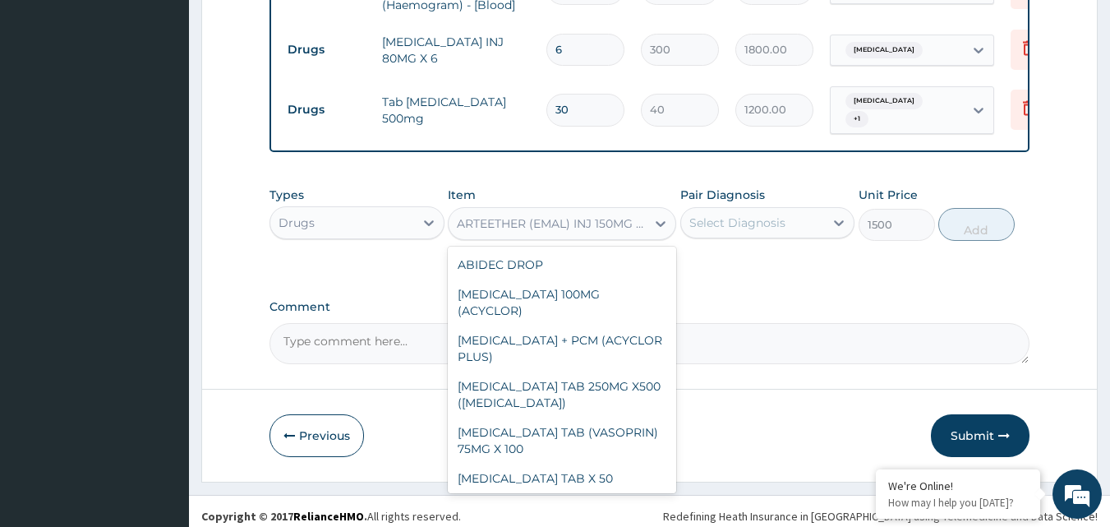
click at [552, 232] on div "ARTEETHER (EMAL) INJ 150MG X3" at bounding box center [552, 223] width 191 height 16
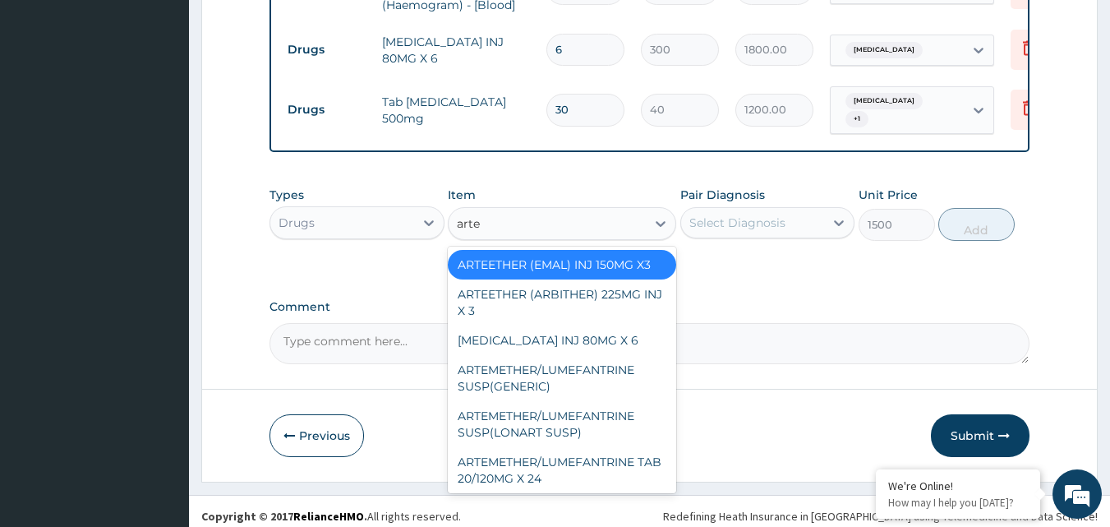
type input "artem"
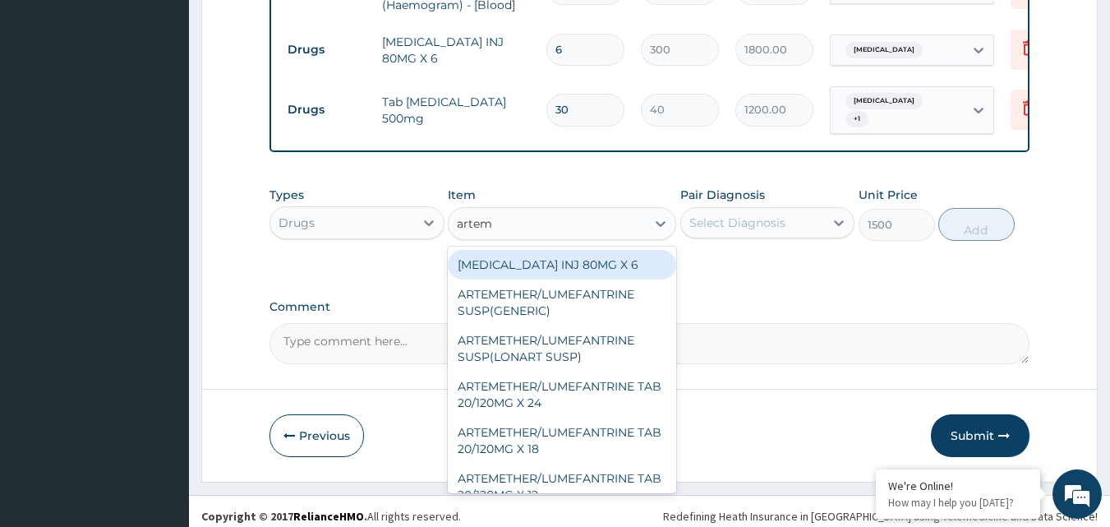
click at [459, 272] on div "[MEDICAL_DATA] INJ 80MG X 6" at bounding box center [562, 265] width 228 height 30
type input "0"
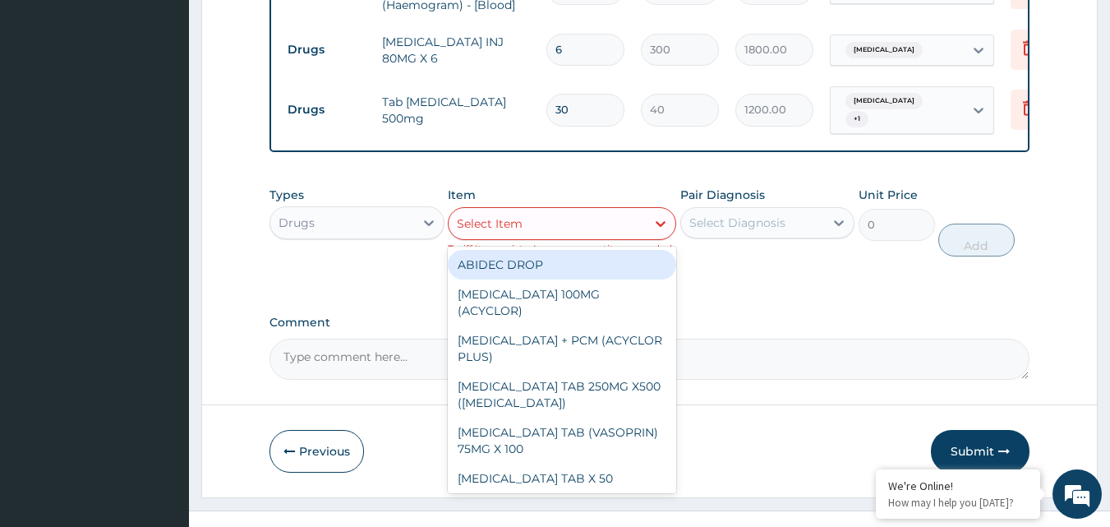
click at [476, 237] on div "Select Item" at bounding box center [547, 223] width 197 height 26
click at [480, 232] on div "Select Item" at bounding box center [490, 223] width 66 height 16
click at [481, 232] on div "Select Item" at bounding box center [490, 223] width 66 height 16
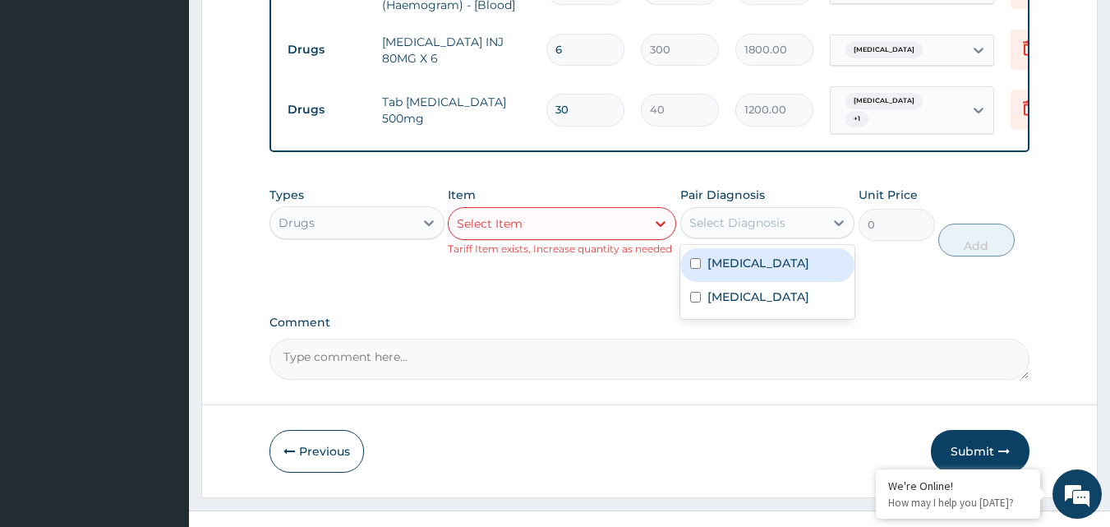
click at [726, 231] on div "Select Diagnosis" at bounding box center [737, 222] width 96 height 16
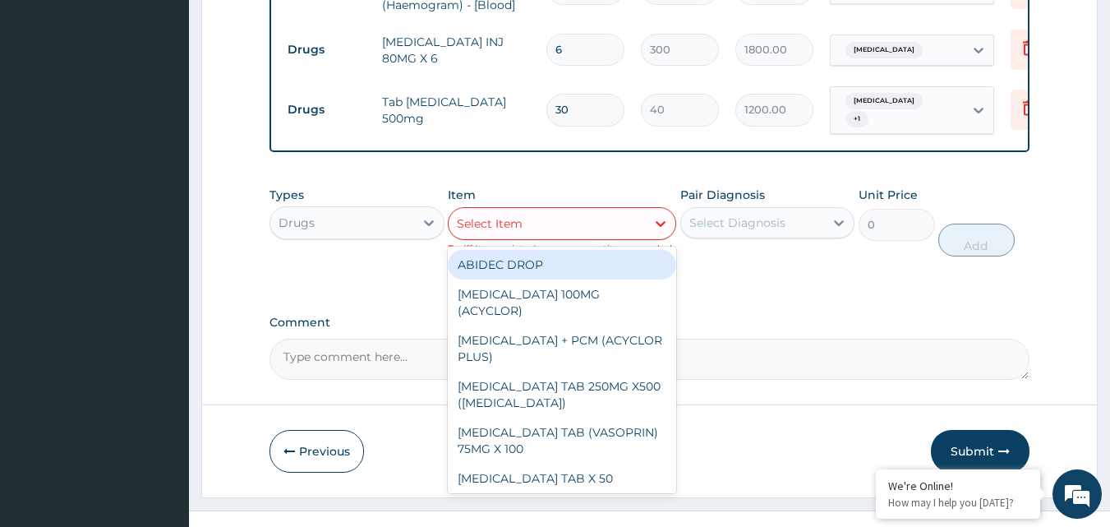
click at [620, 237] on div "Select Item" at bounding box center [547, 223] width 197 height 26
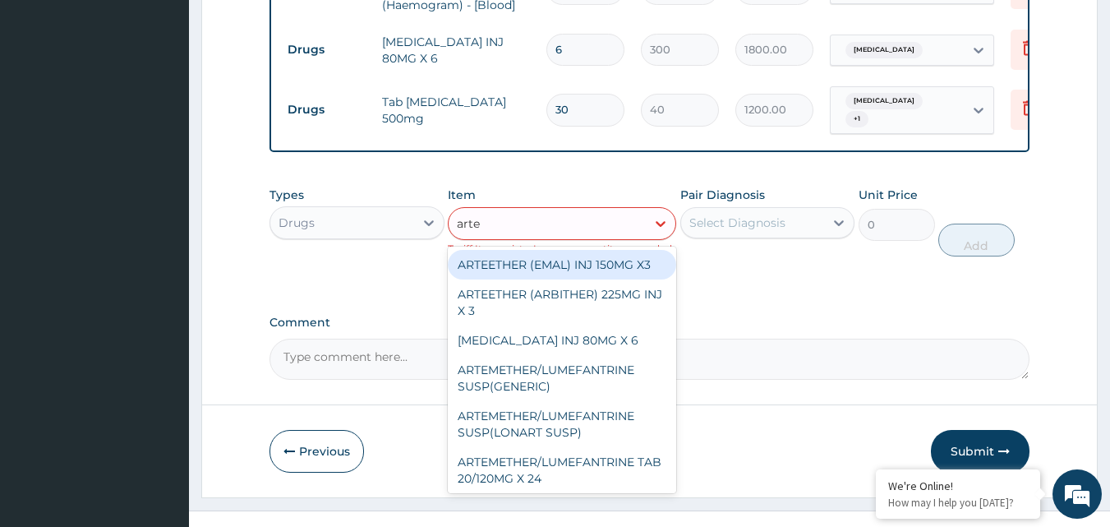
type input "artem"
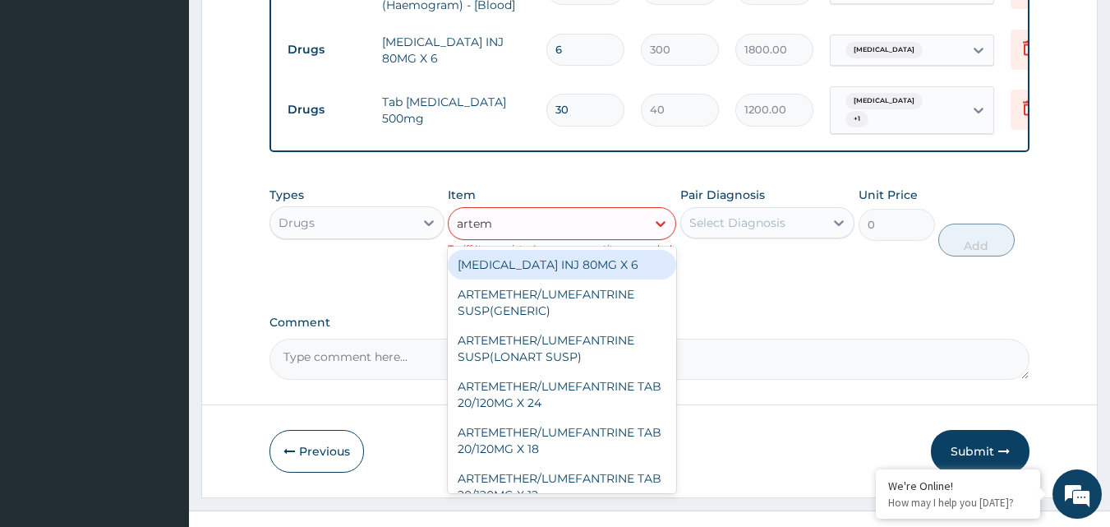
click at [614, 279] on div "[MEDICAL_DATA] INJ 80MG X 6" at bounding box center [562, 265] width 228 height 30
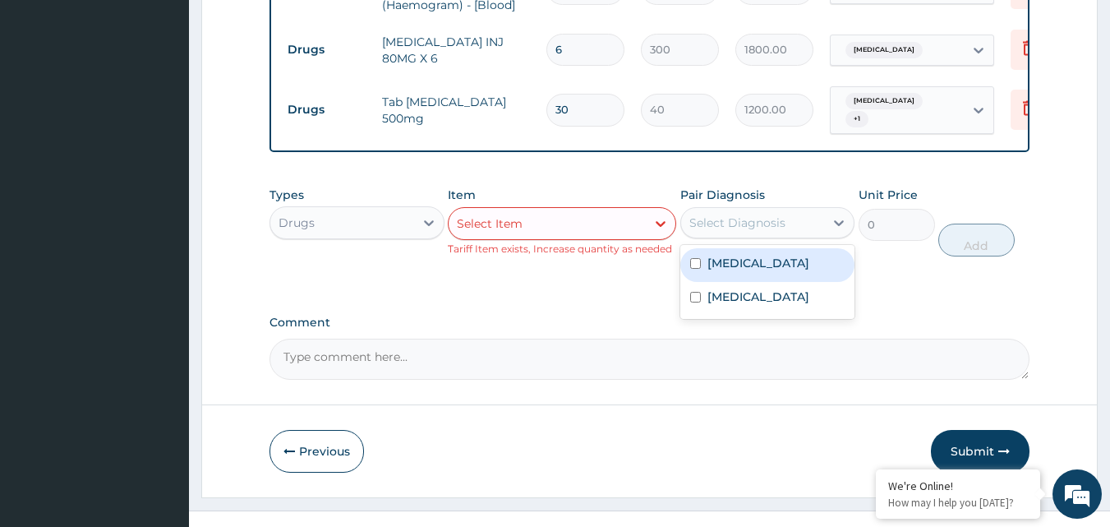
click at [713, 230] on div "Select Diagnosis" at bounding box center [737, 222] width 96 height 16
click at [719, 269] on label "[MEDICAL_DATA]" at bounding box center [758, 263] width 102 height 16
checkbox input "true"
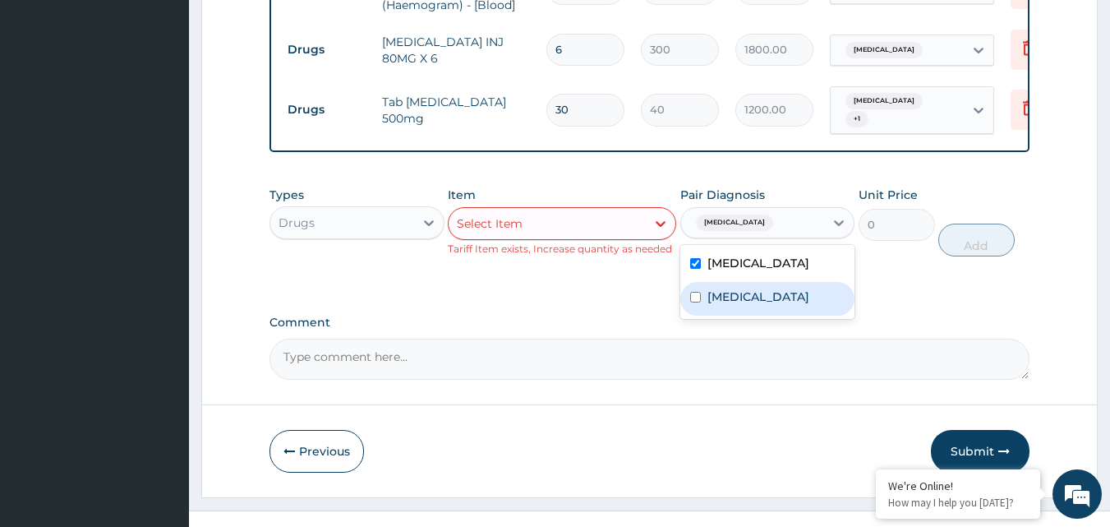
click at [730, 305] on label "[MEDICAL_DATA]" at bounding box center [758, 296] width 102 height 16
checkbox input "true"
click at [621, 237] on div "Select Item" at bounding box center [547, 223] width 197 height 26
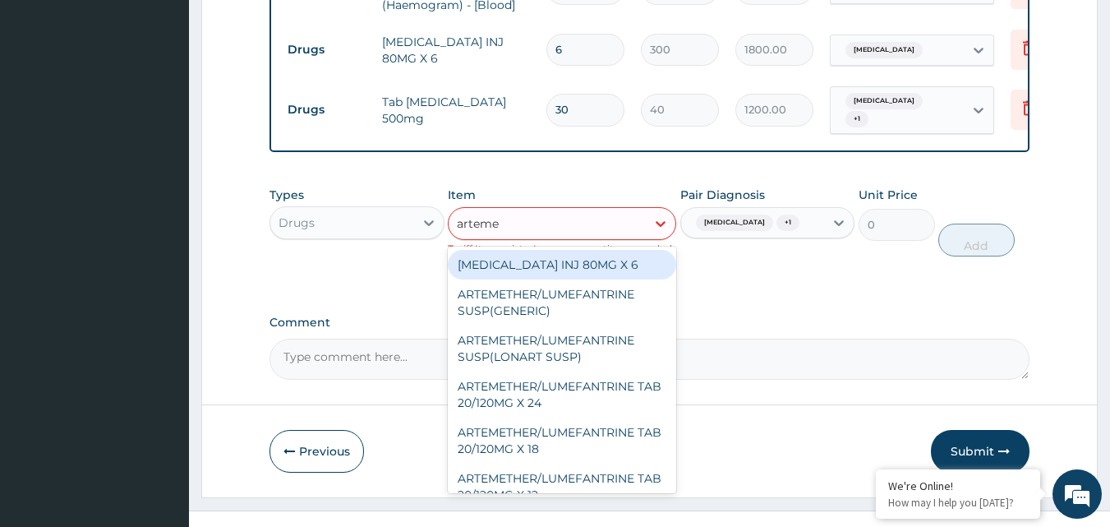
type input "artemet"
click at [564, 270] on div "[MEDICAL_DATA] INJ 80MG X 6" at bounding box center [562, 265] width 228 height 30
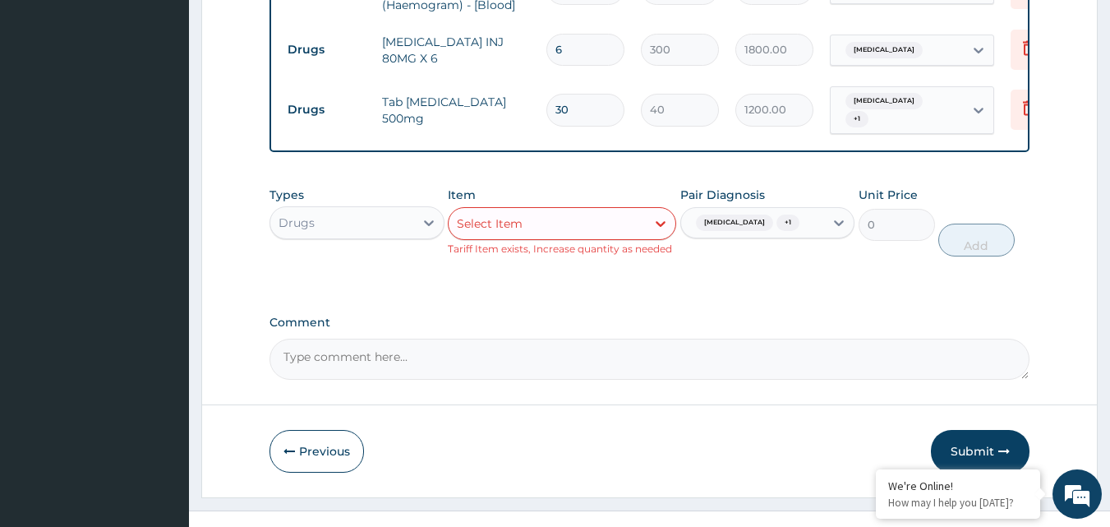
click at [540, 237] on div "Select Item" at bounding box center [547, 223] width 197 height 26
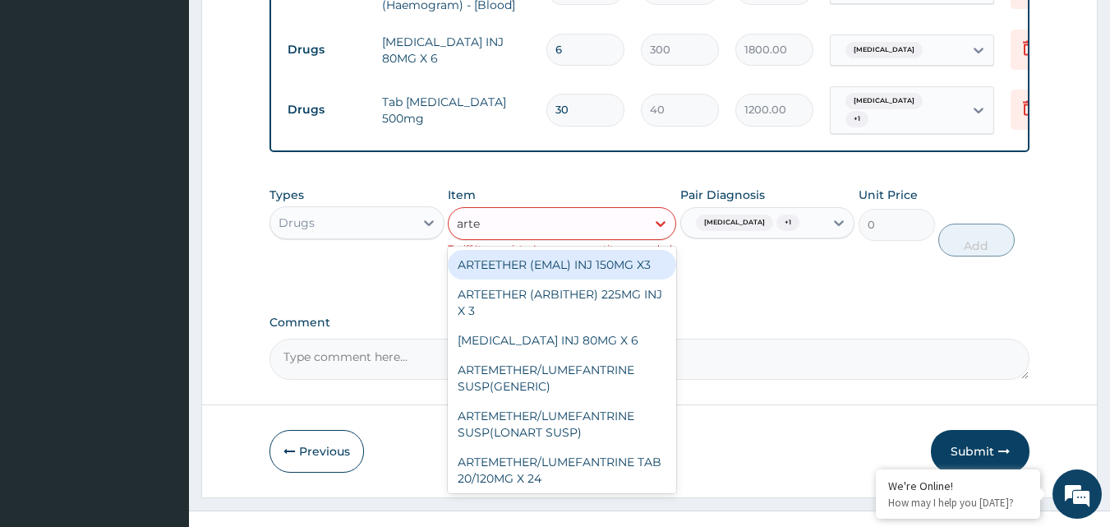
type input "artes"
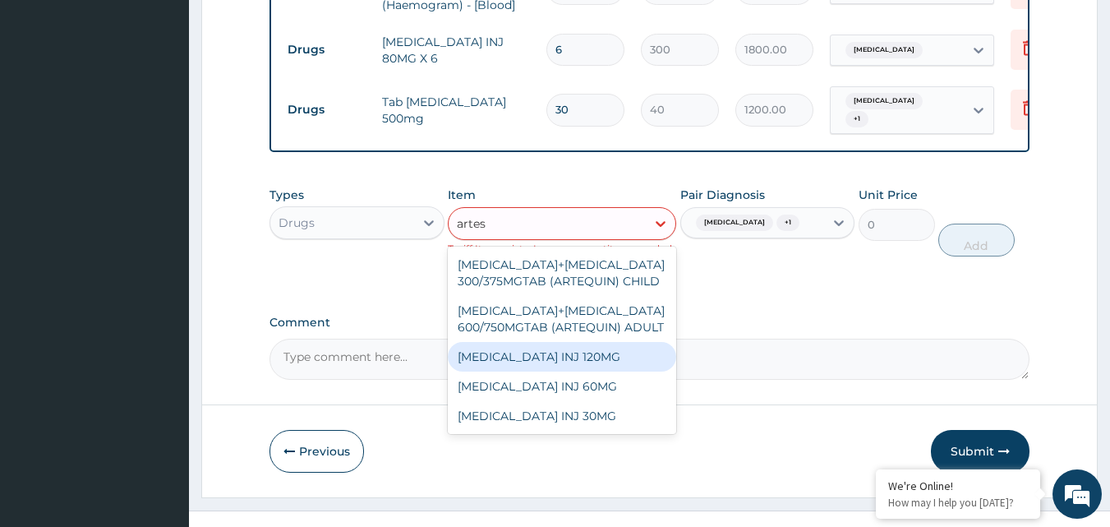
click at [560, 371] on div "[MEDICAL_DATA] INJ 120MG" at bounding box center [562, 357] width 228 height 30
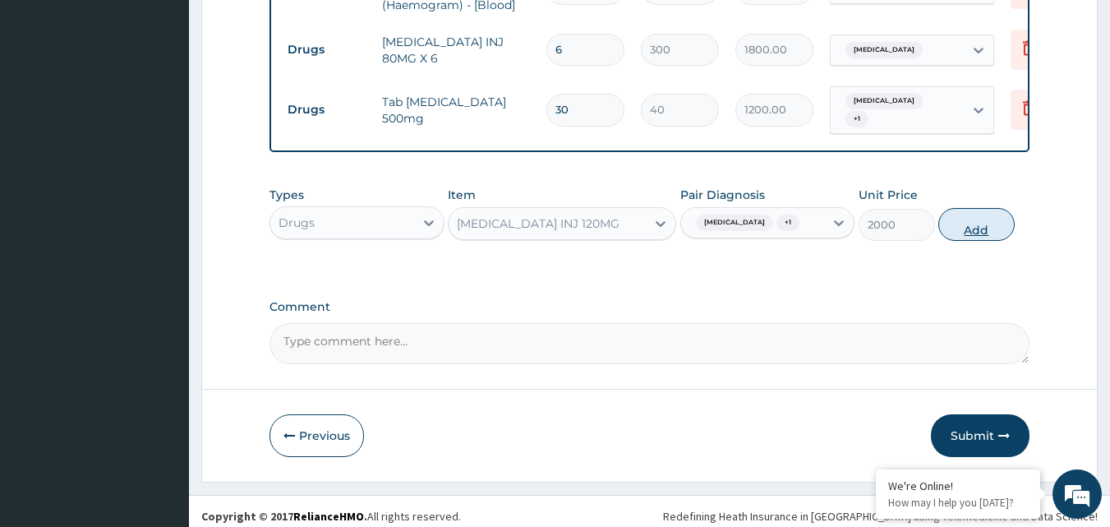
click at [954, 241] on button "Add" at bounding box center [976, 224] width 76 height 33
type input "0"
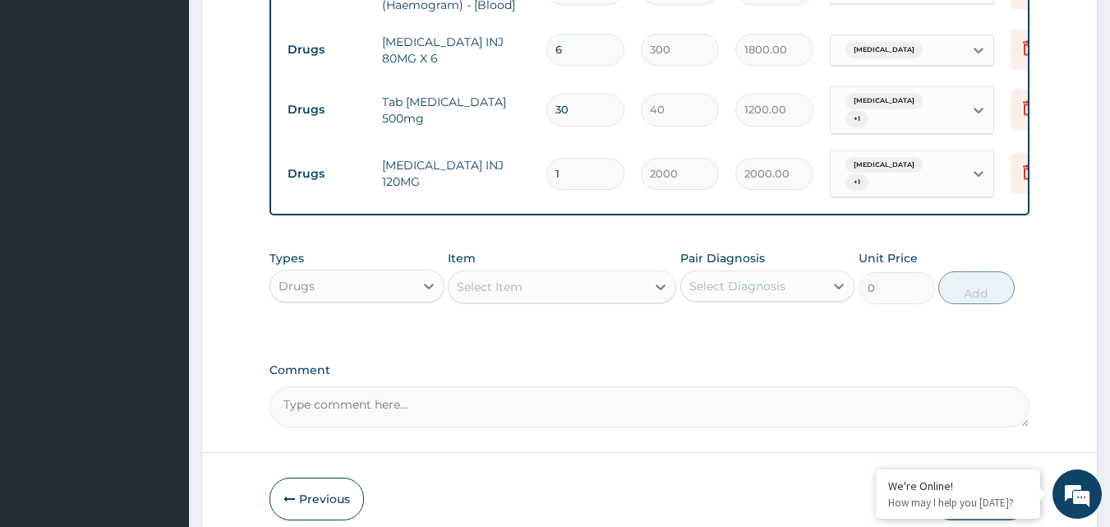
type input "0.00"
type input "2"
type input "4000.00"
type input "2"
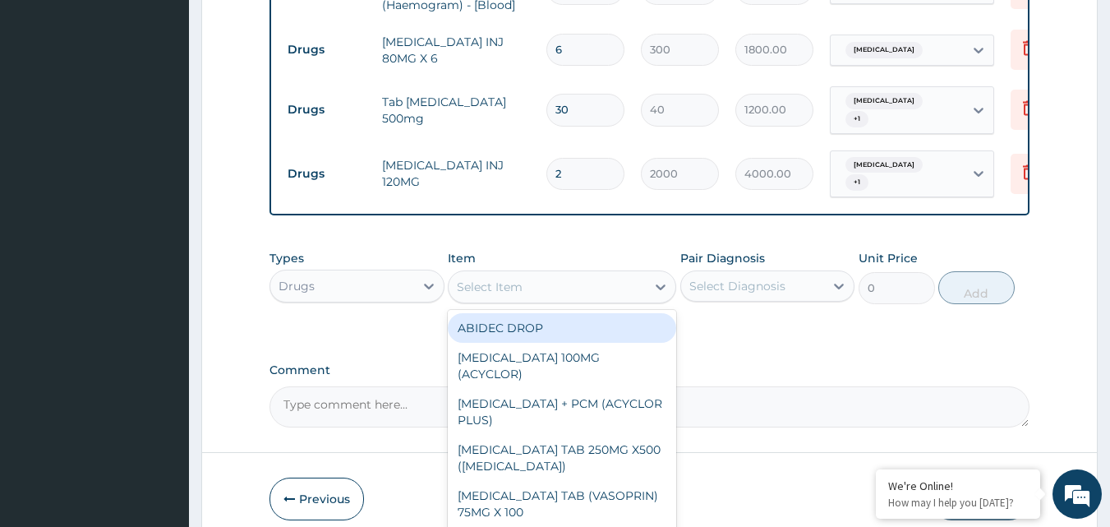
click at [491, 295] on div "Select Item" at bounding box center [490, 287] width 66 height 16
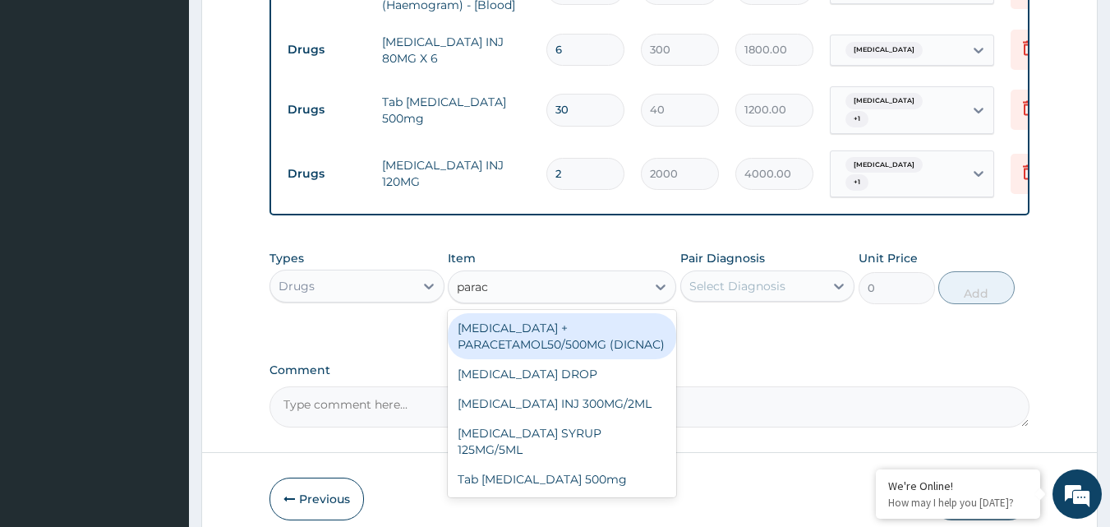
type input "parace"
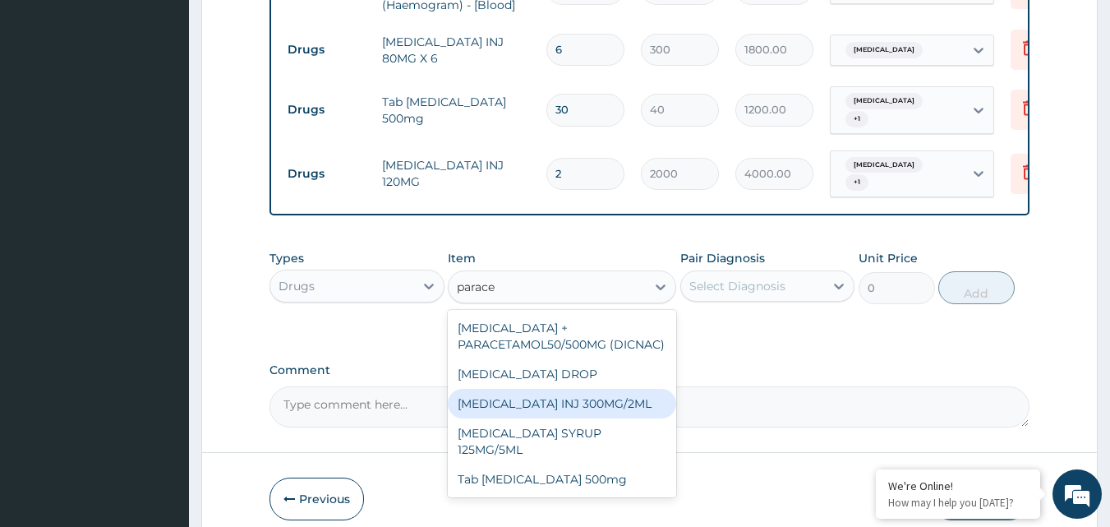
click at [532, 418] on div "[MEDICAL_DATA] INJ 300MG/2ML" at bounding box center [562, 404] width 228 height 30
type input "200"
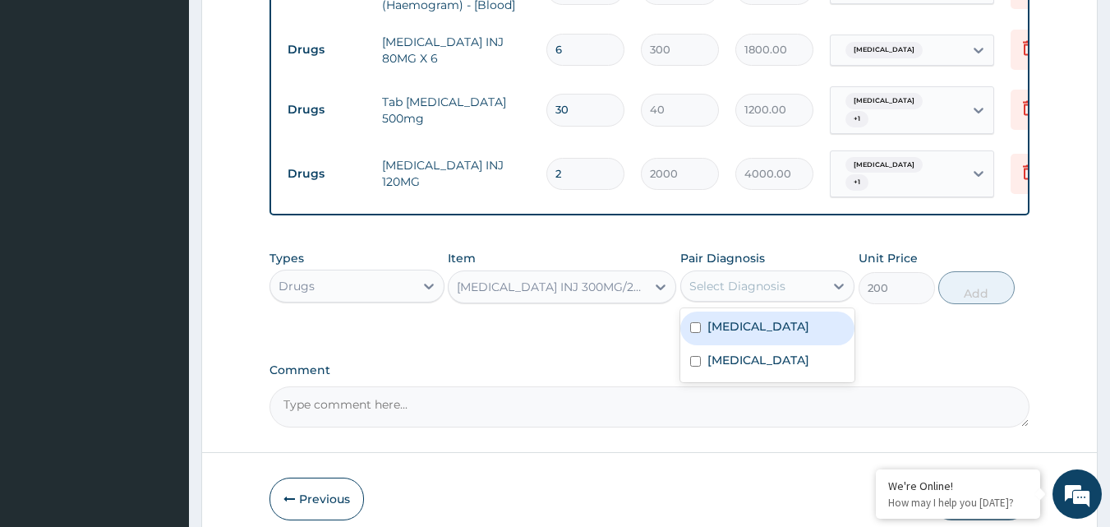
click at [717, 294] on div "Select Diagnosis" at bounding box center [737, 286] width 96 height 16
click at [720, 332] on label "[MEDICAL_DATA]" at bounding box center [758, 326] width 102 height 16
checkbox input "true"
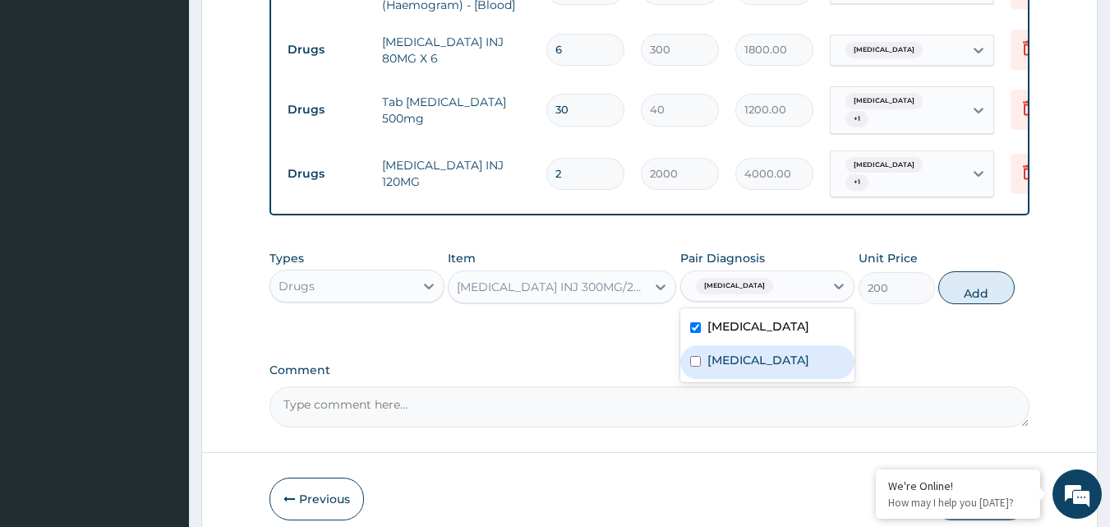
drag, startPoint x: 760, startPoint y: 391, endPoint x: 878, endPoint y: 334, distance: 131.2
click at [767, 368] on label "[MEDICAL_DATA]" at bounding box center [758, 360] width 102 height 16
checkbox input "true"
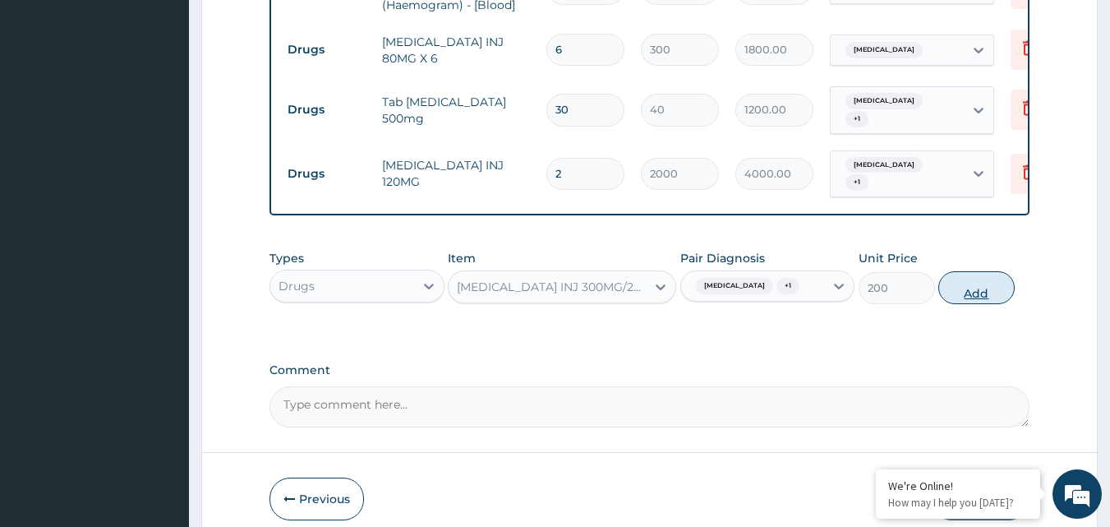
click at [988, 304] on button "Add" at bounding box center [976, 287] width 76 height 33
type input "0"
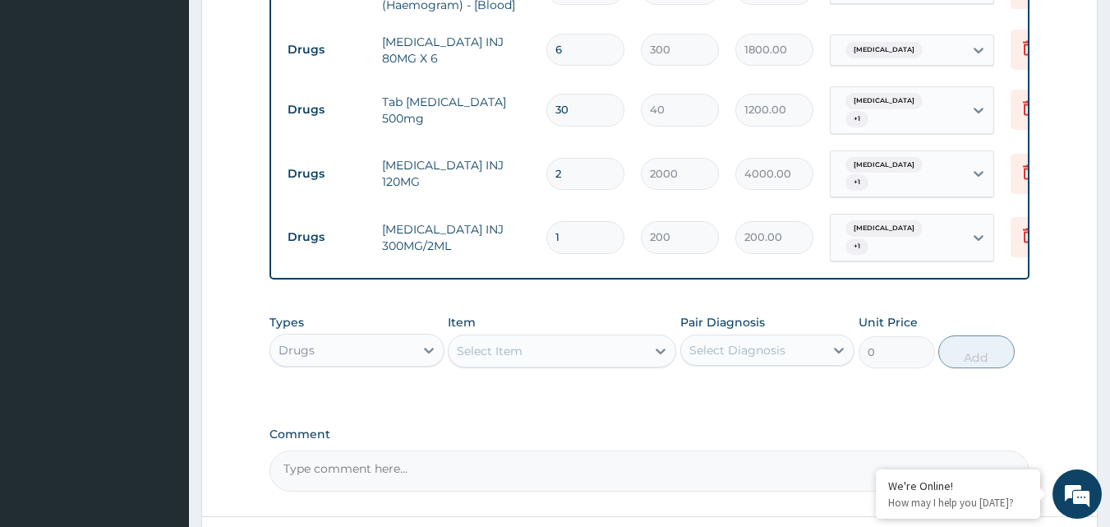
type input "0.00"
type input "2"
type input "400.00"
type input "2"
click at [537, 364] on div "Select Item" at bounding box center [547, 351] width 197 height 26
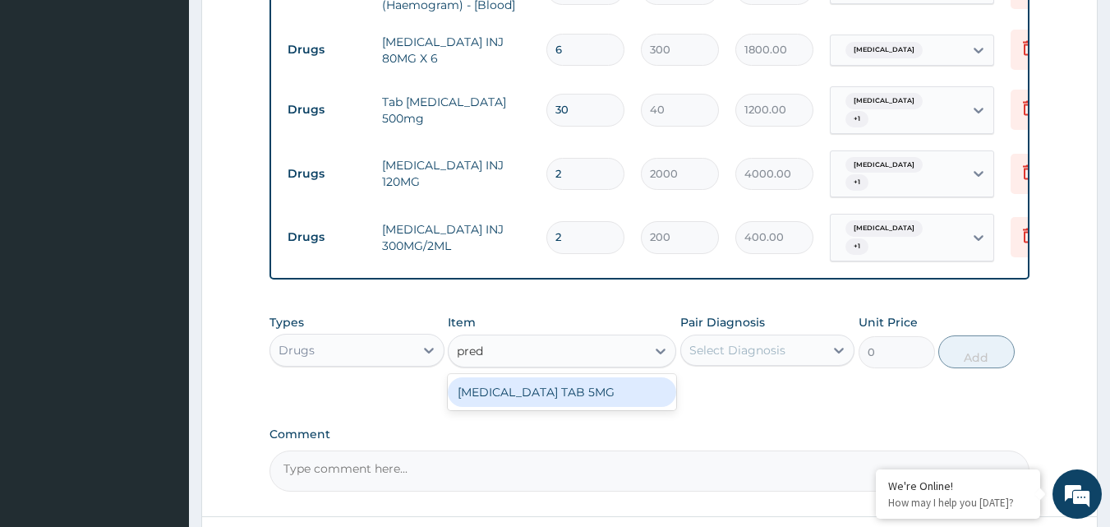
type input "predn"
click at [590, 407] on div "[MEDICAL_DATA] TAB 5MG" at bounding box center [562, 392] width 228 height 30
type input "20"
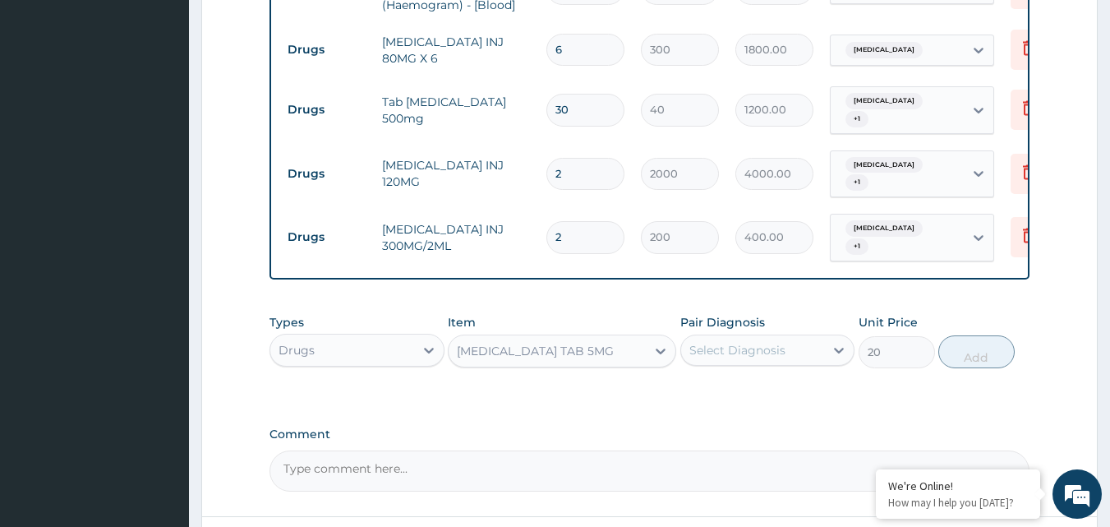
click at [717, 351] on div "Select Diagnosis" at bounding box center [753, 350] width 144 height 26
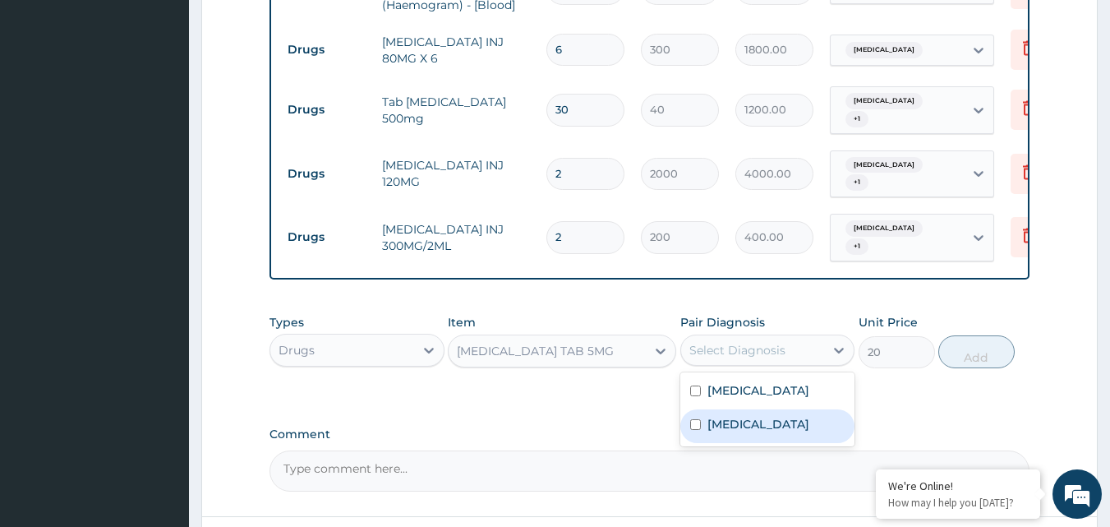
click at [740, 432] on label "[MEDICAL_DATA]" at bounding box center [758, 424] width 102 height 16
checkbox input "true"
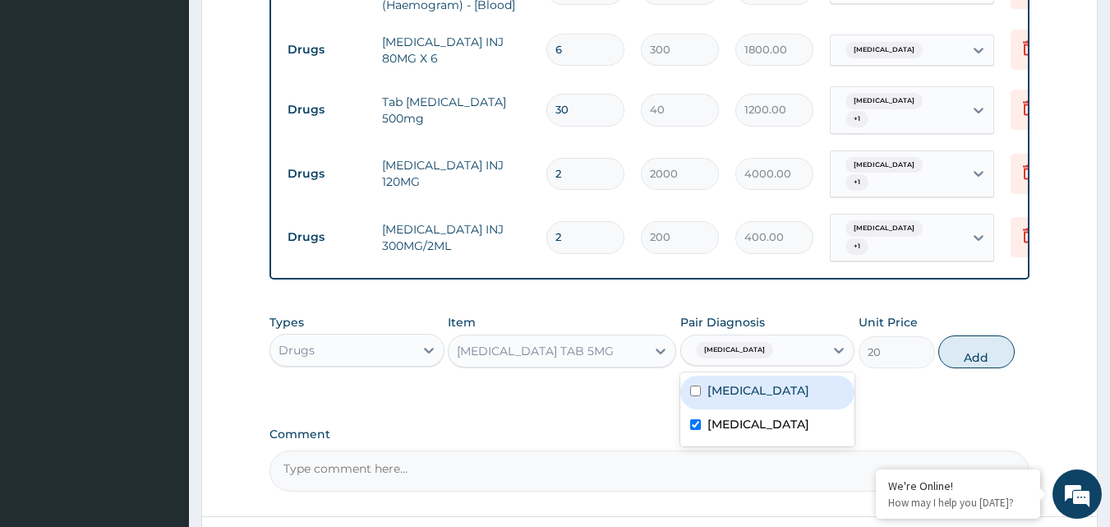
click at [743, 399] on label "[MEDICAL_DATA]" at bounding box center [758, 390] width 102 height 16
checkbox input "true"
click at [748, 432] on label "[MEDICAL_DATA]" at bounding box center [758, 424] width 102 height 16
checkbox input "false"
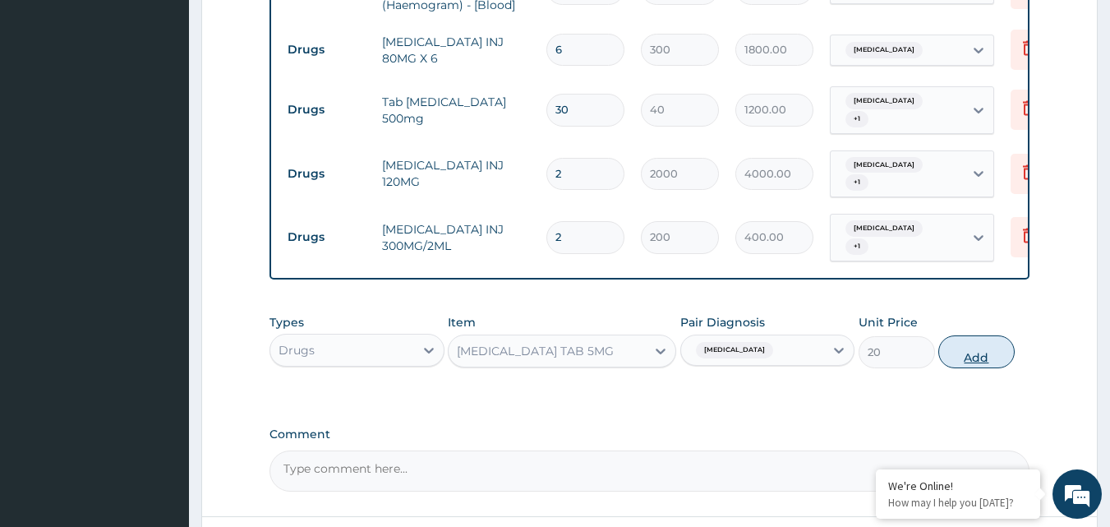
click at [975, 368] on button "Add" at bounding box center [976, 351] width 76 height 33
type input "0"
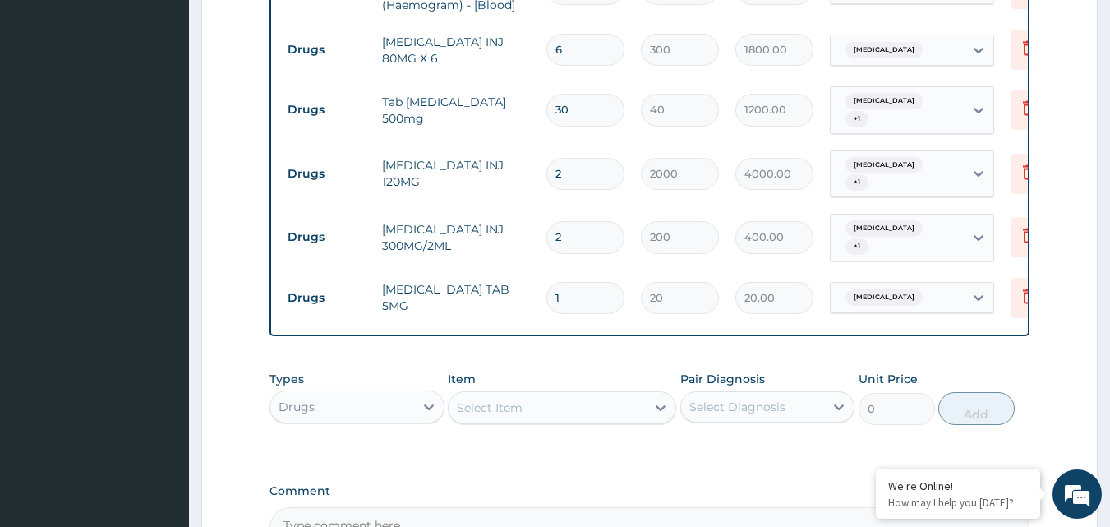
type input "0.00"
type input "3"
type input "60.00"
type input "30"
type input "600.00"
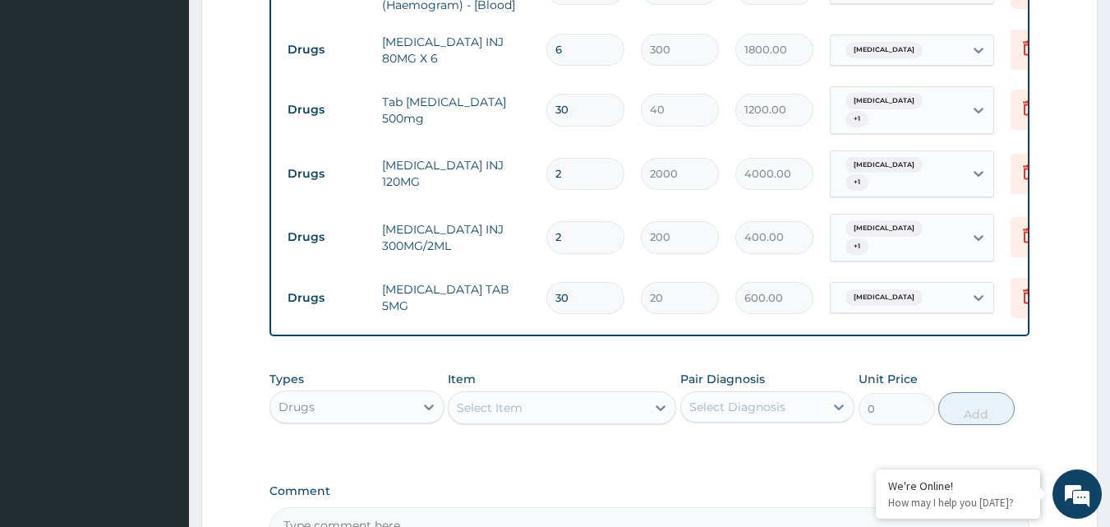
type input "30"
click at [514, 416] on div "Select Item" at bounding box center [490, 407] width 66 height 16
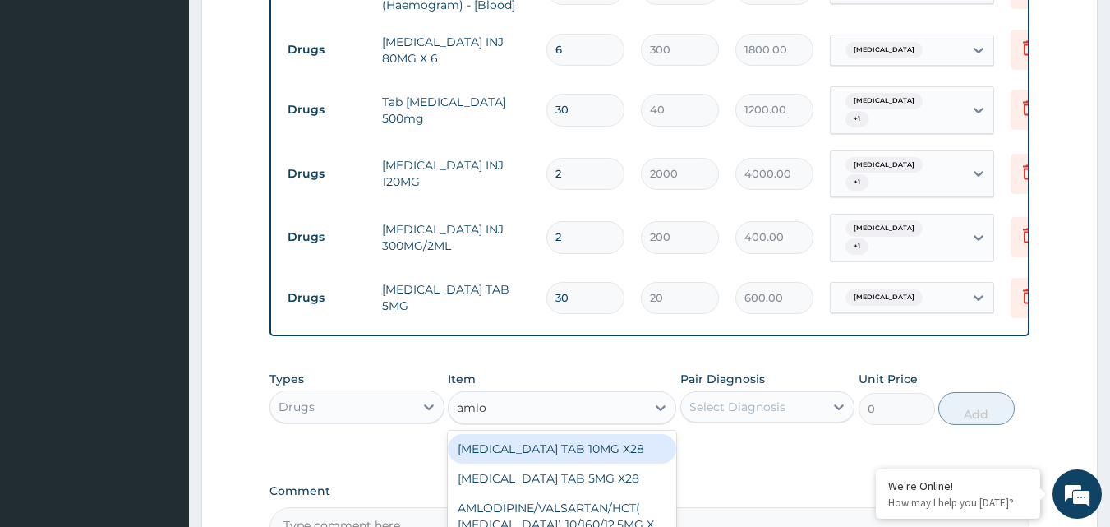
type input "amlod"
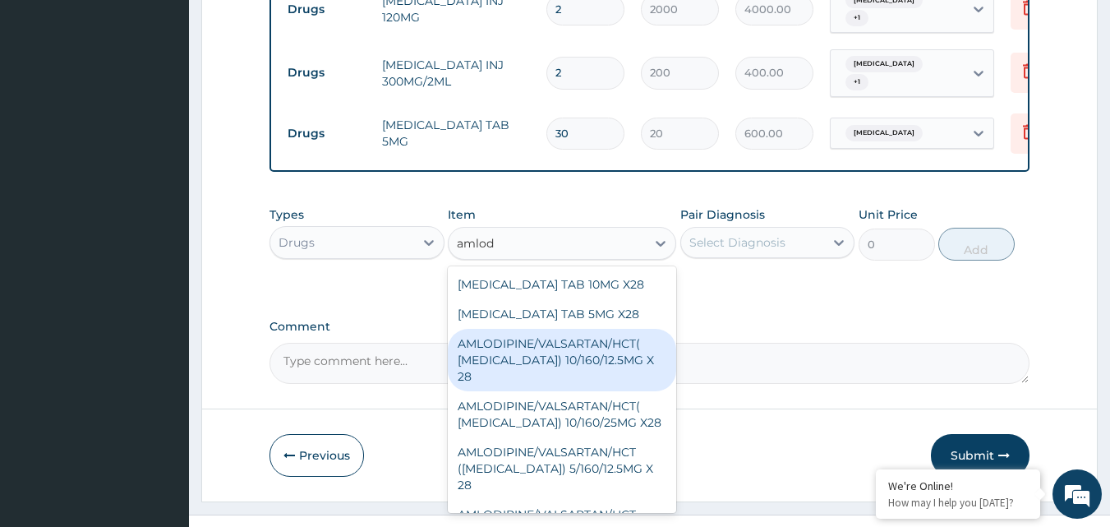
scroll to position [3, 0]
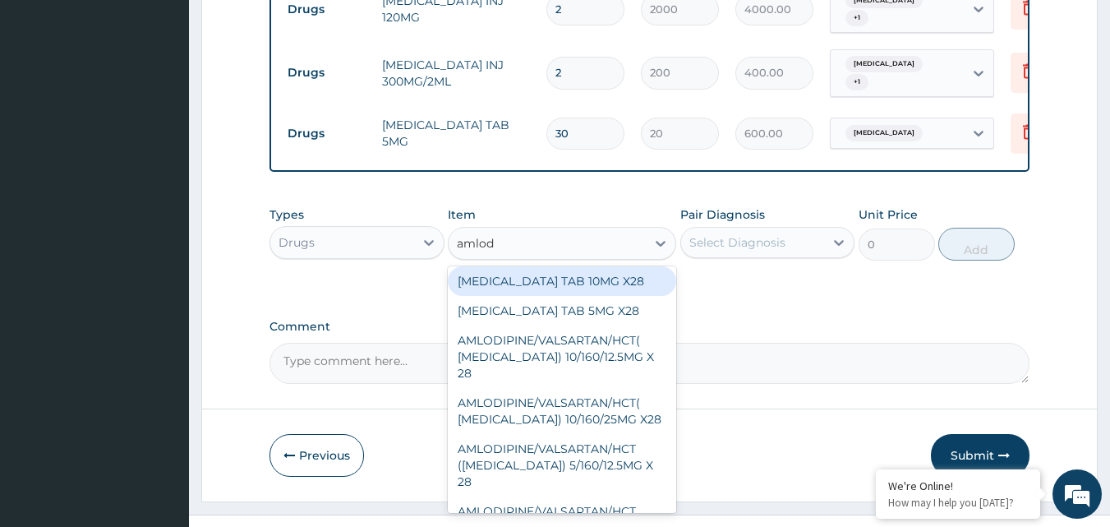
click at [535, 296] on div "[MEDICAL_DATA] TAB 10MG X28" at bounding box center [562, 281] width 228 height 30
type input "40"
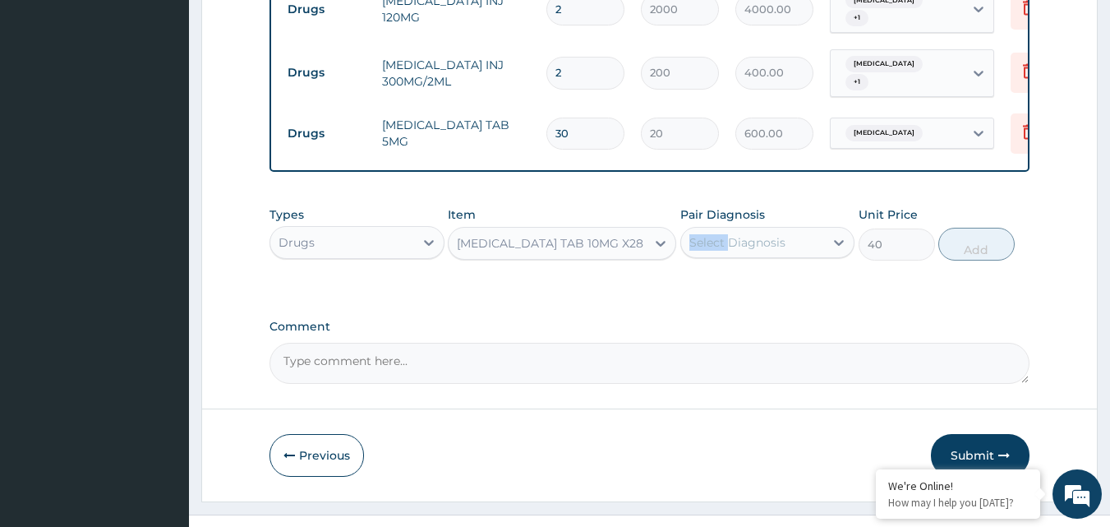
click at [727, 247] on div "Pair Diagnosis Select Diagnosis" at bounding box center [767, 233] width 175 height 54
click at [748, 249] on div "Select Diagnosis" at bounding box center [737, 242] width 96 height 16
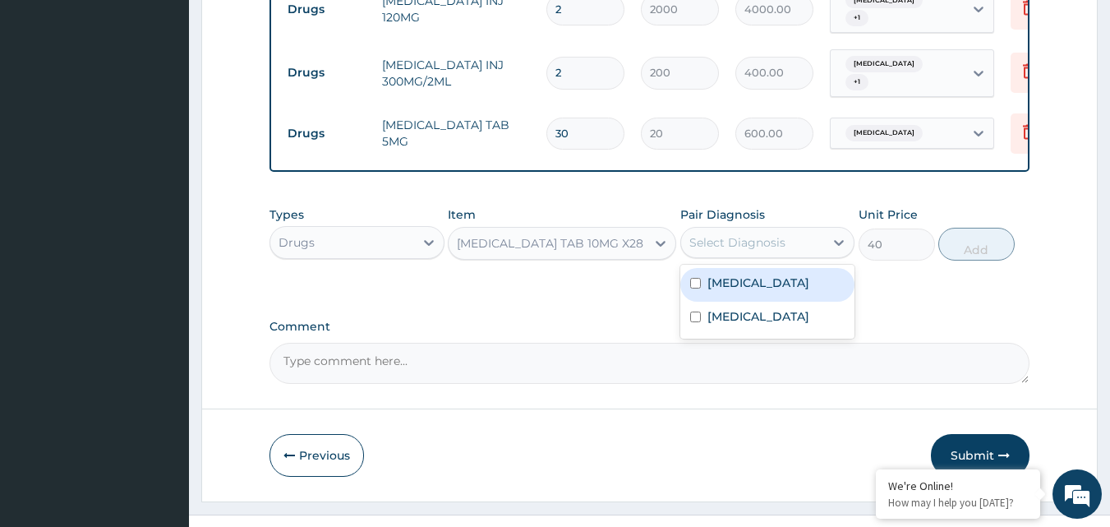
click at [756, 291] on label "[MEDICAL_DATA]" at bounding box center [758, 282] width 102 height 16
checkbox input "true"
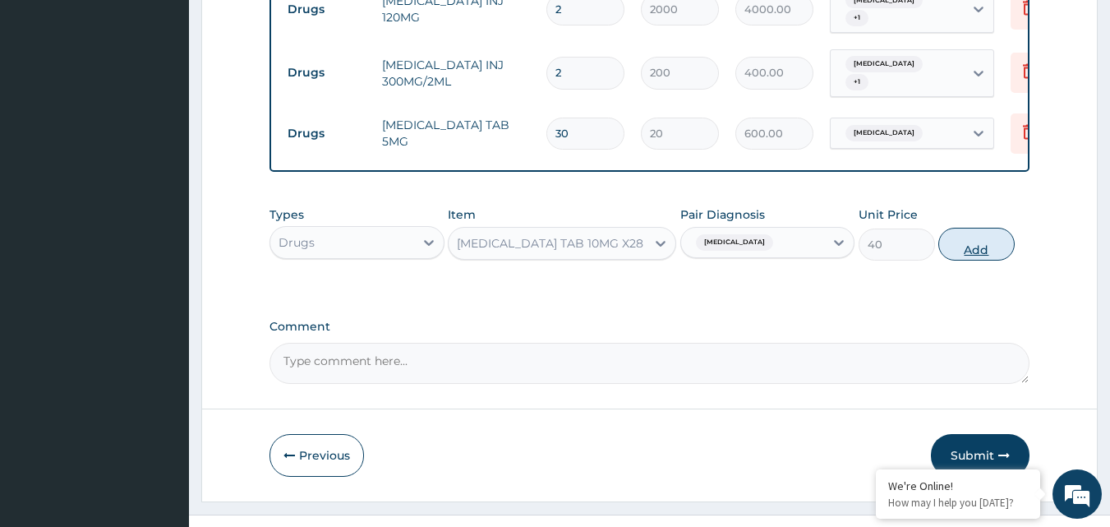
click at [955, 248] on button "Add" at bounding box center [976, 244] width 76 height 33
type input "0"
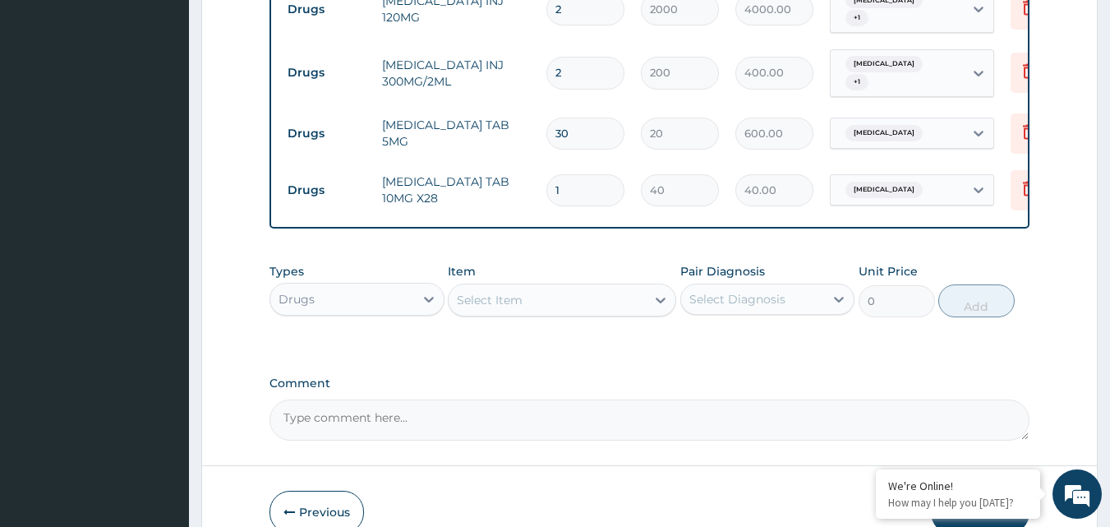
type input "0.00"
type input "3"
type input "120.00"
type input "30"
type input "1200.00"
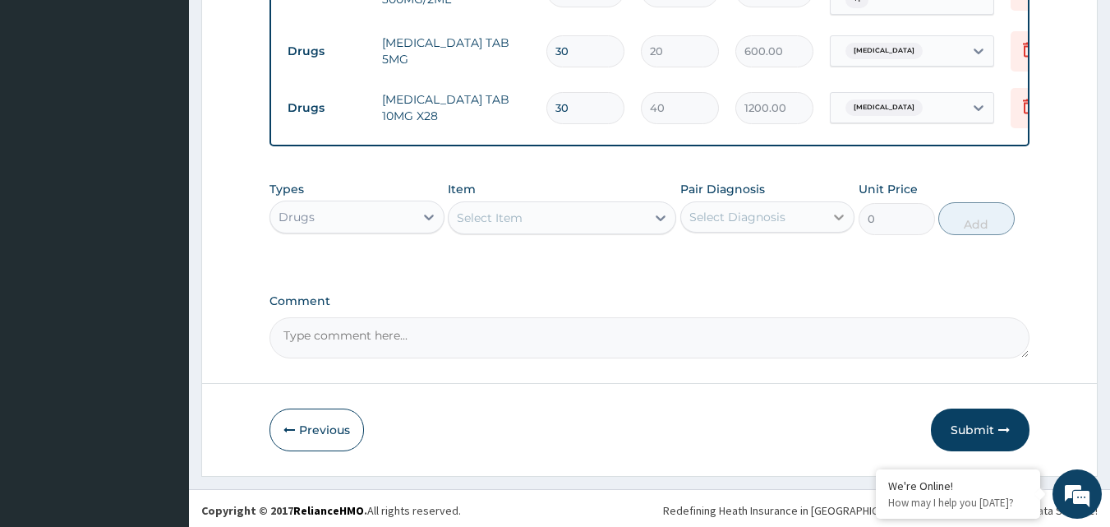
scroll to position [1026, 0]
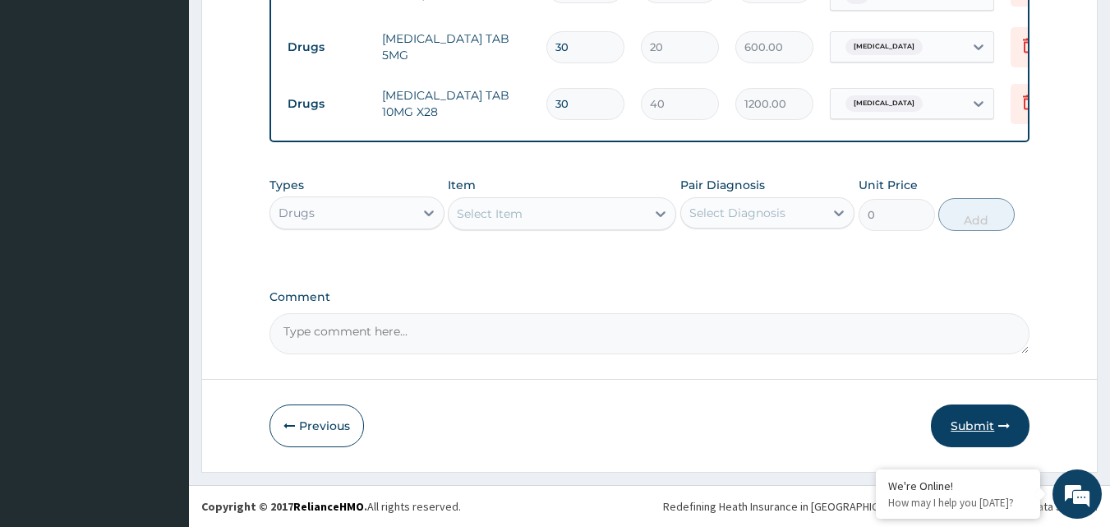
type input "30"
drag, startPoint x: 974, startPoint y: 422, endPoint x: 992, endPoint y: 417, distance: 18.7
click at [992, 417] on button "Submit" at bounding box center [980, 425] width 99 height 43
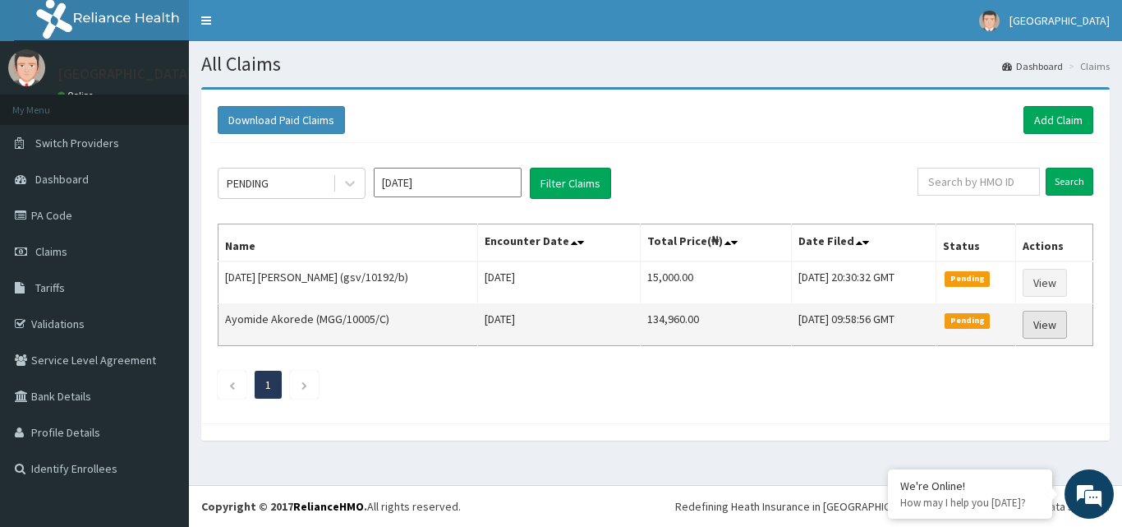
click at [1040, 311] on link "View" at bounding box center [1045, 325] width 44 height 28
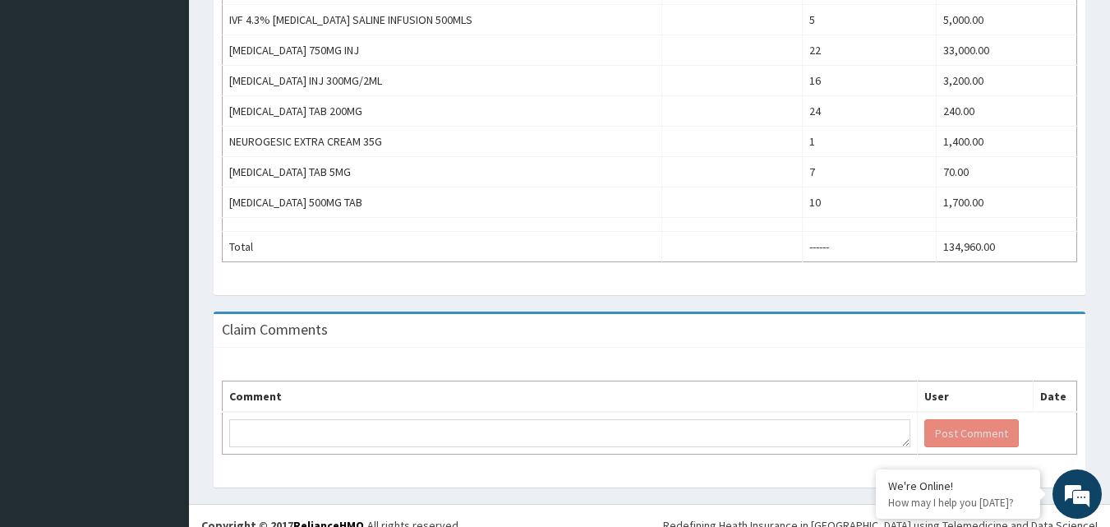
scroll to position [841, 0]
